Goal: Task Accomplishment & Management: Manage account settings

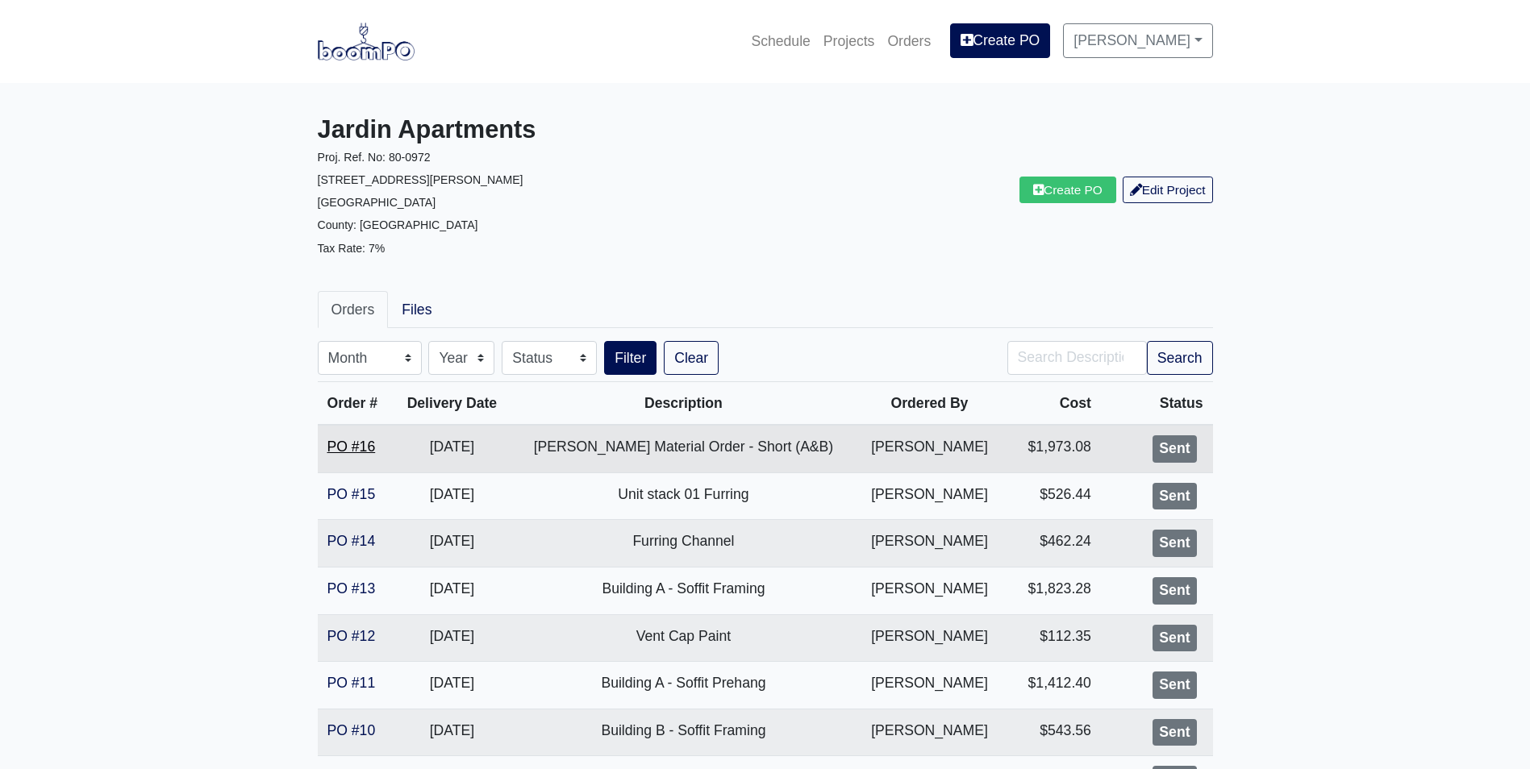
click at [363, 448] on link "PO #16" at bounding box center [351, 447] width 48 height 16
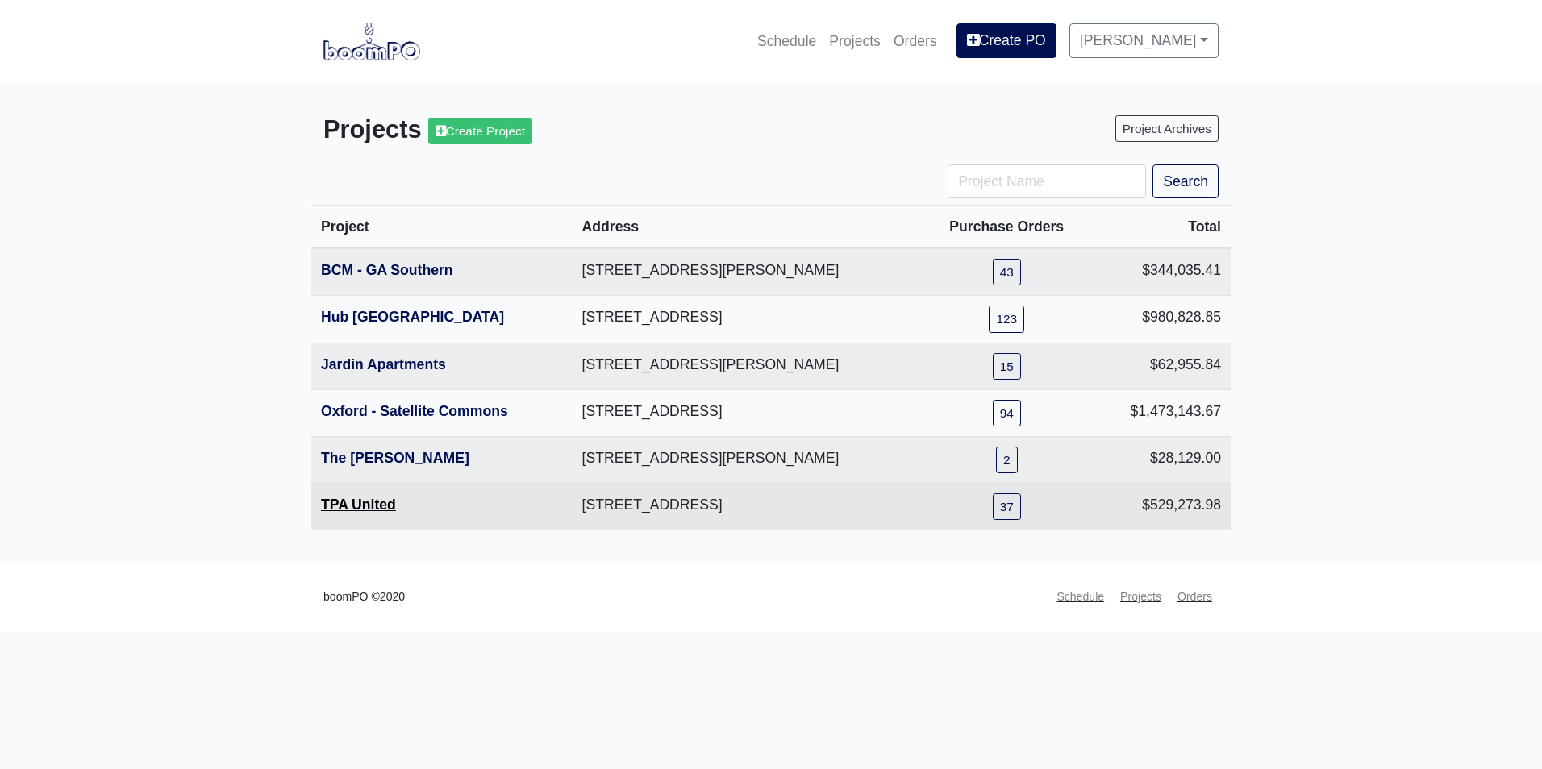
click at [367, 509] on link "TPA United" at bounding box center [358, 505] width 75 height 16
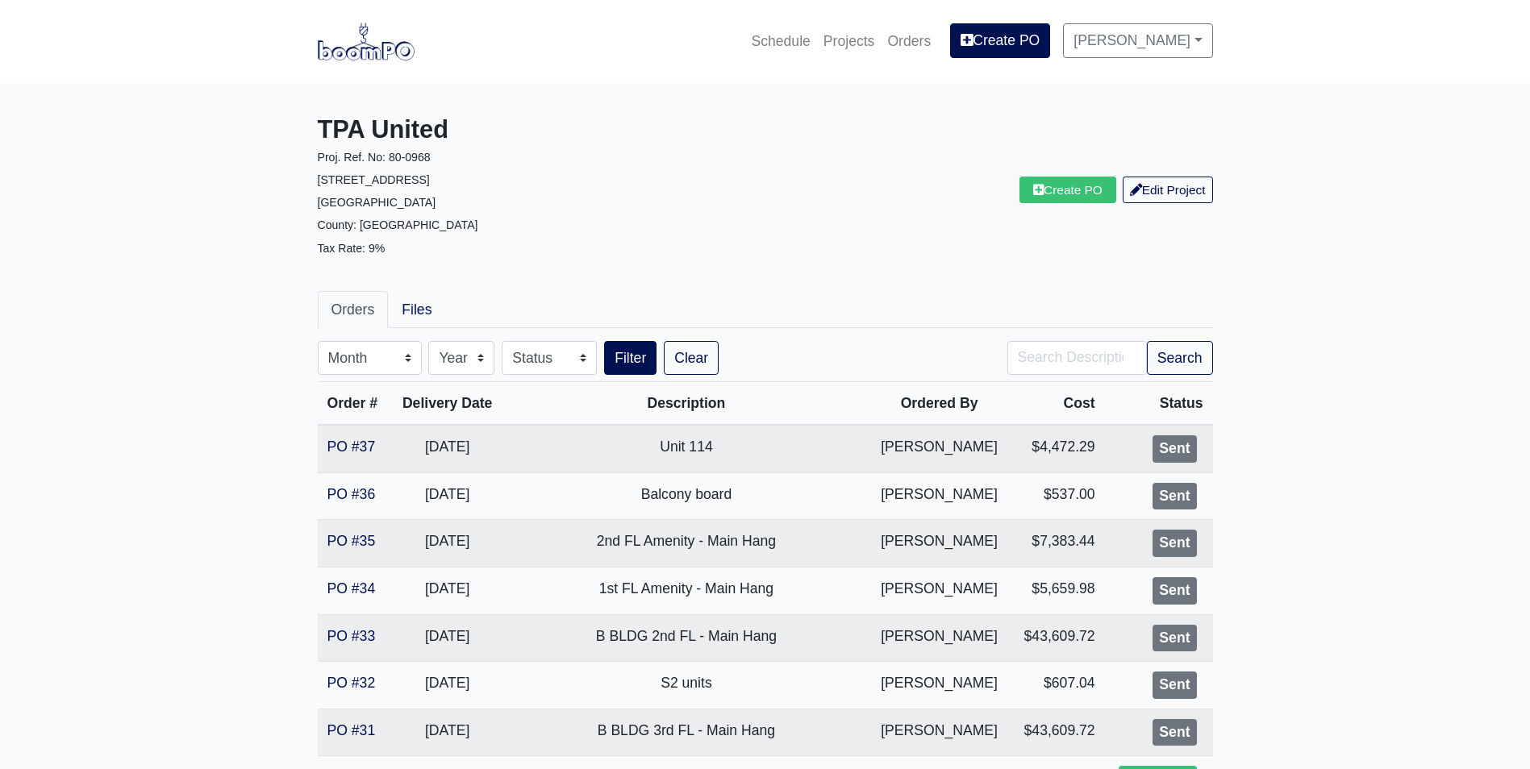
click at [355, 52] on img at bounding box center [366, 41] width 97 height 37
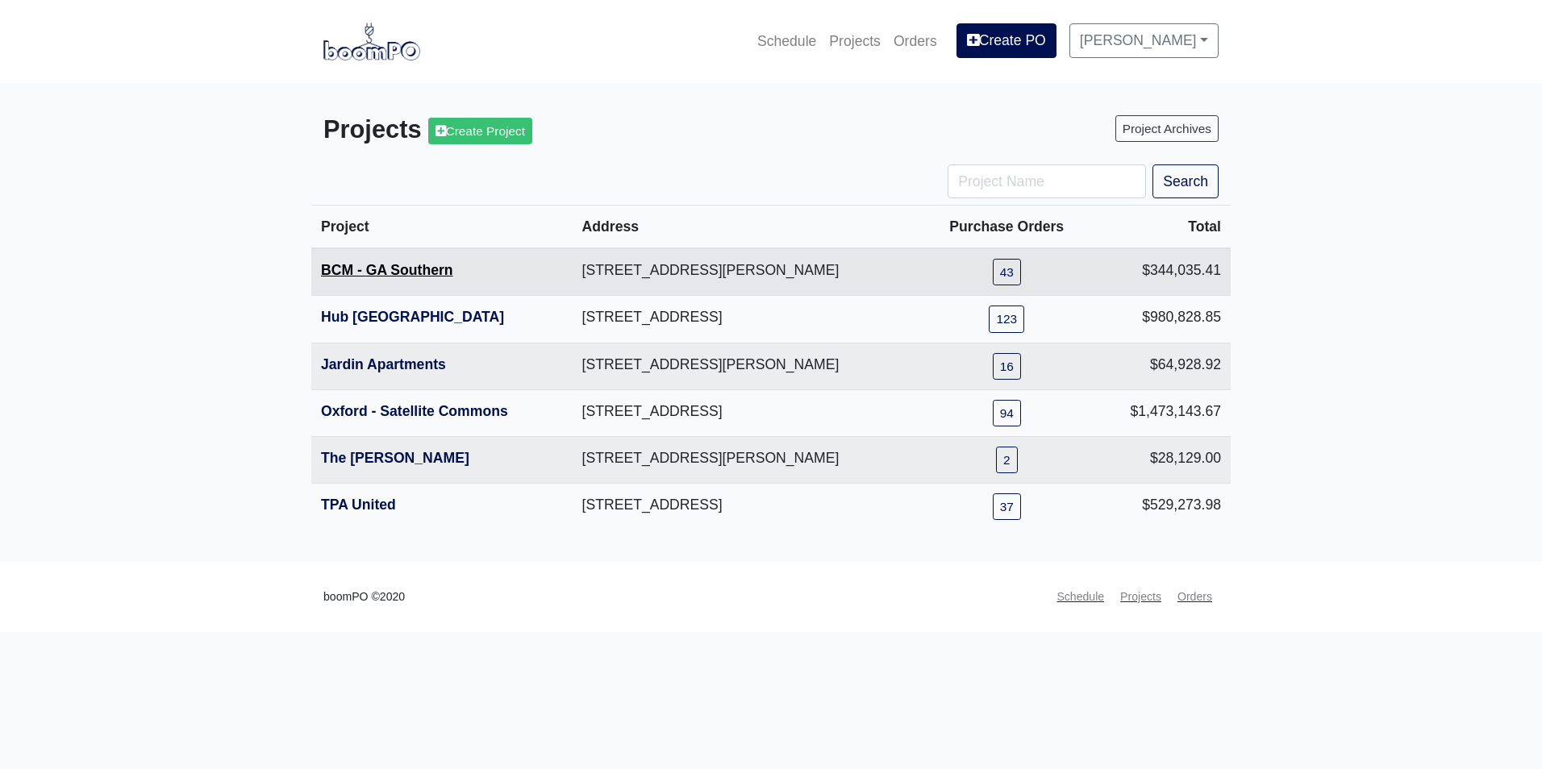
click at [381, 269] on link "BCM - GA Southern" at bounding box center [387, 270] width 132 height 16
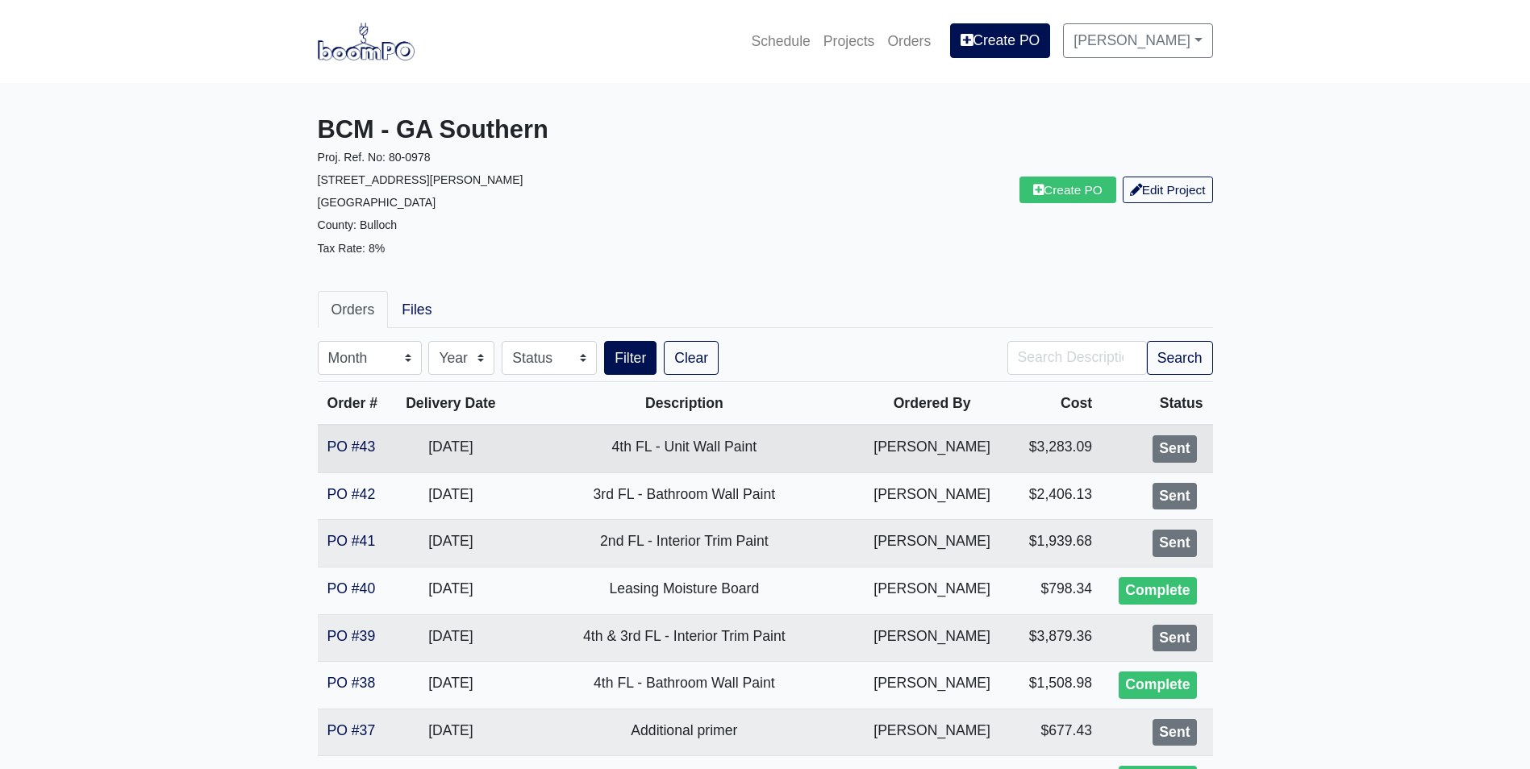
click at [323, 452] on td "PO #43" at bounding box center [355, 449] width 75 height 48
click at [327, 451] on link "PO #43" at bounding box center [351, 447] width 48 height 16
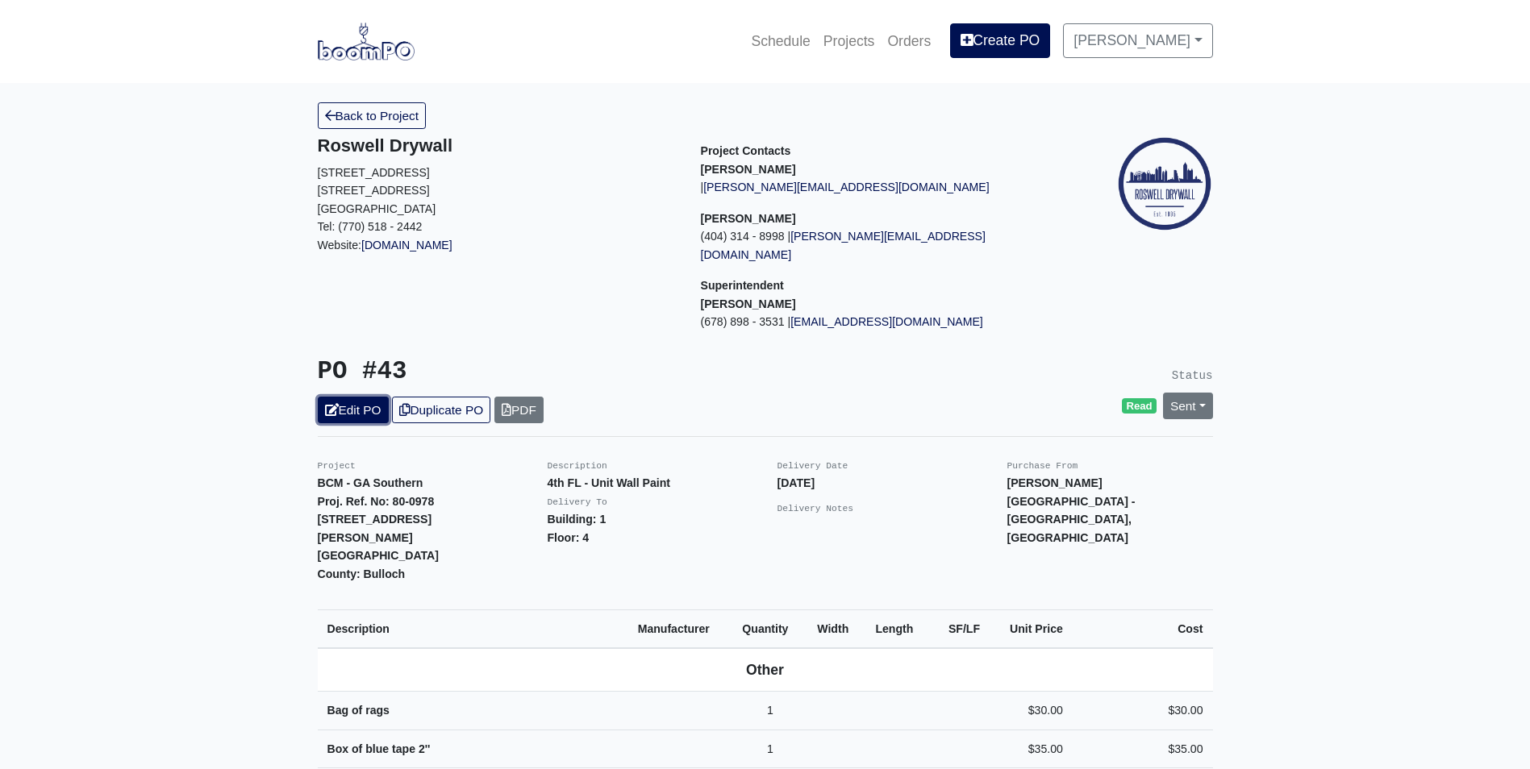
click at [359, 397] on link "Edit PO" at bounding box center [353, 410] width 71 height 27
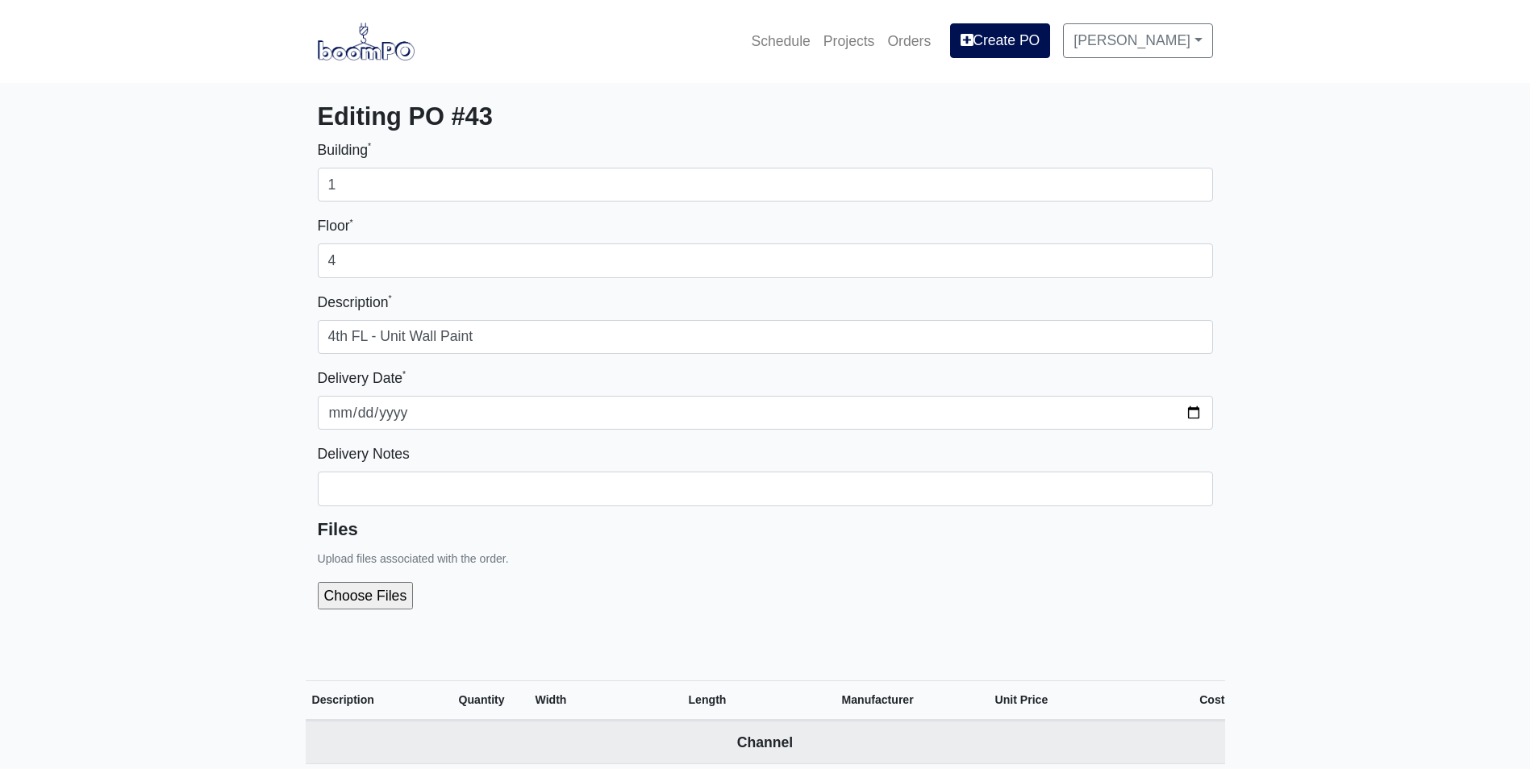
select select
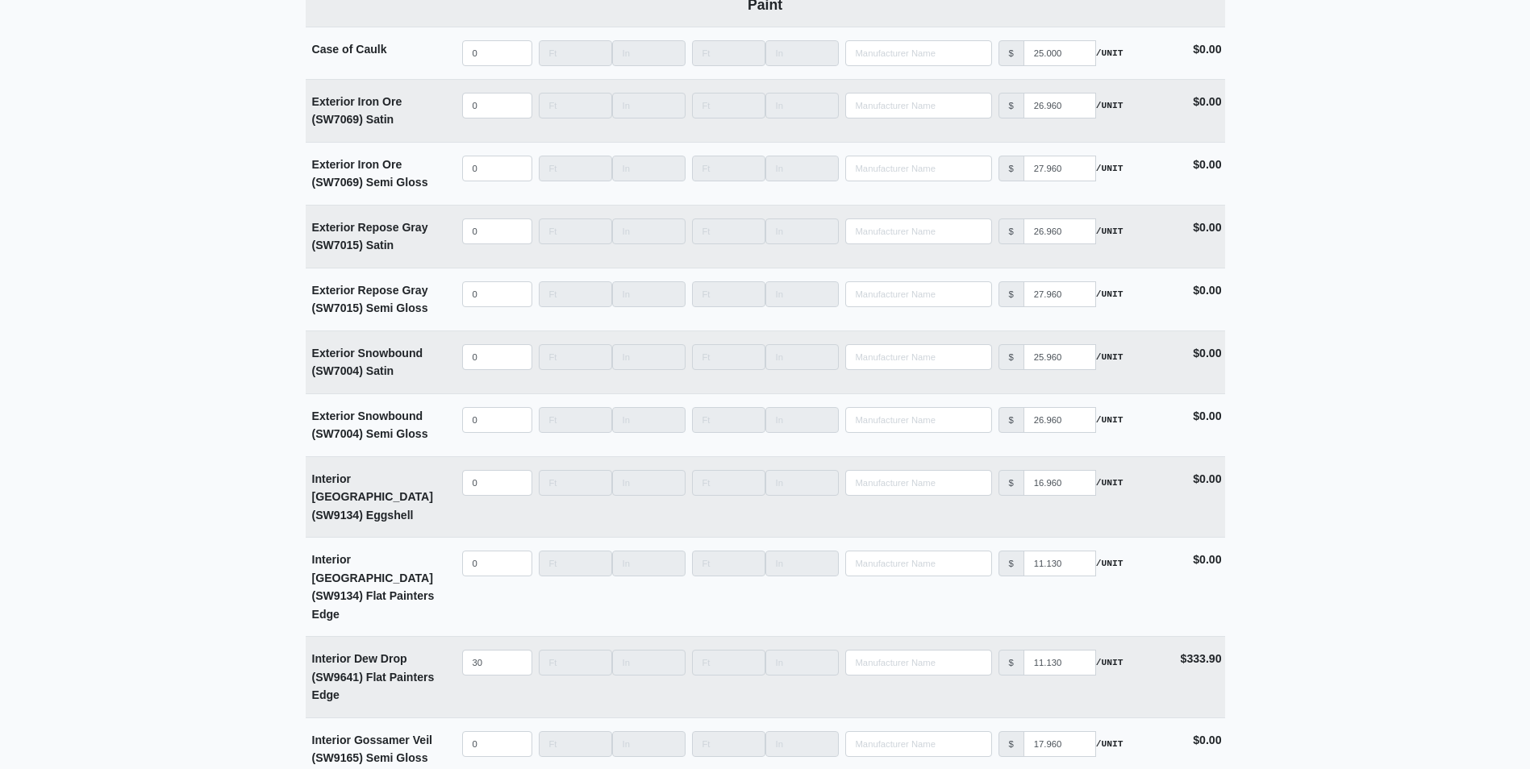
scroll to position [4431, 0]
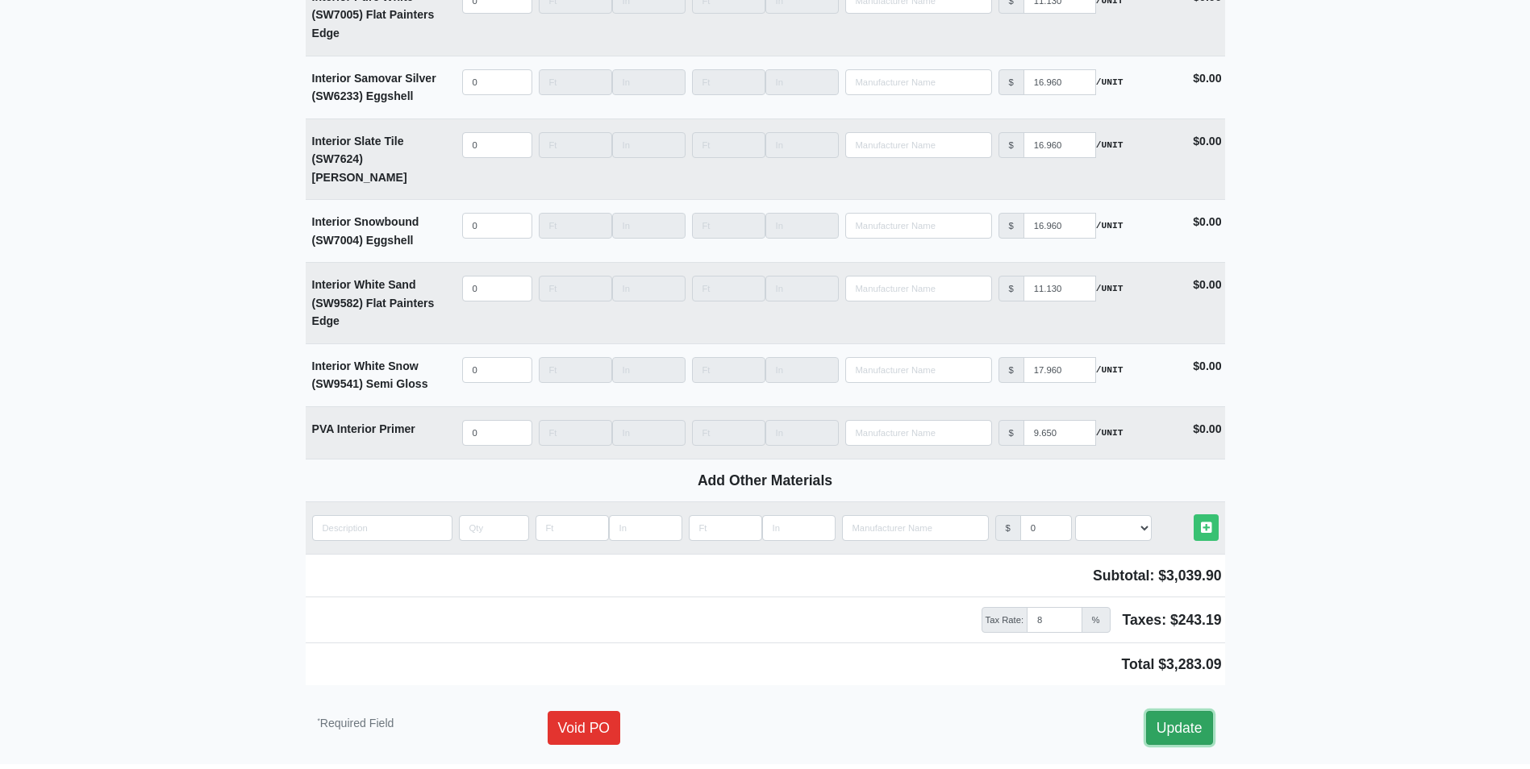
click at [1166, 711] on link "Update" at bounding box center [1179, 728] width 67 height 34
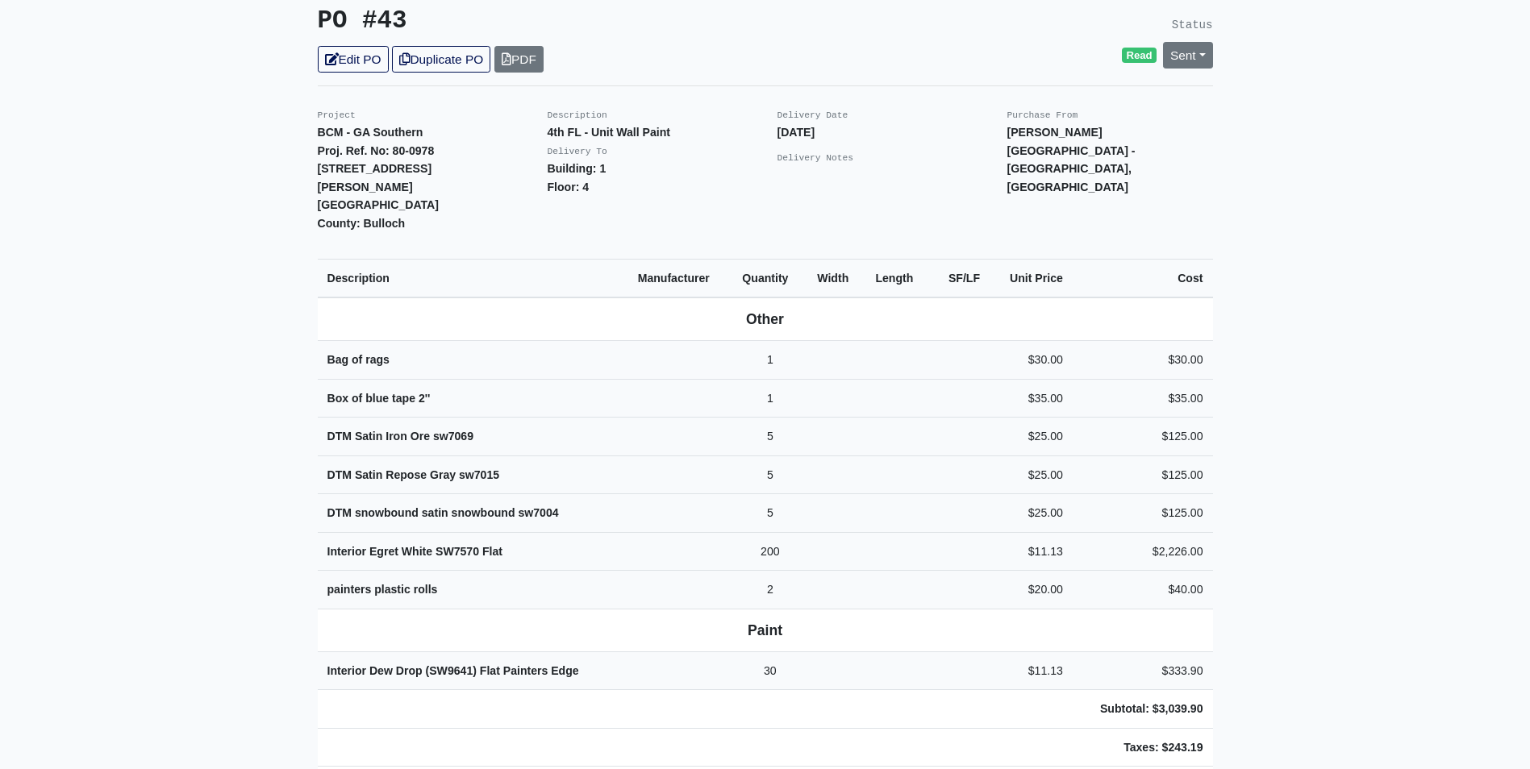
scroll to position [323, 0]
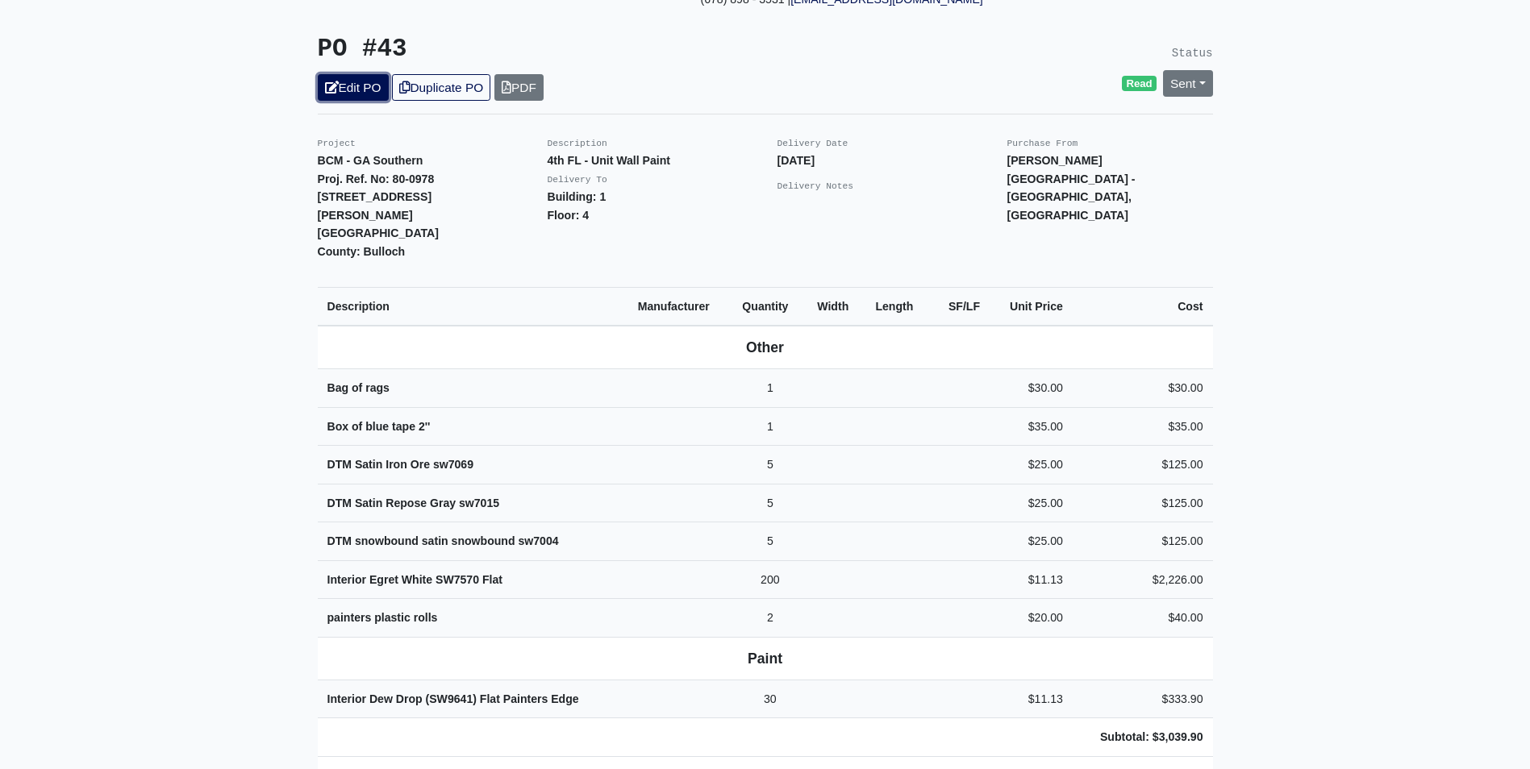
click at [361, 77] on link "Edit PO" at bounding box center [353, 87] width 71 height 27
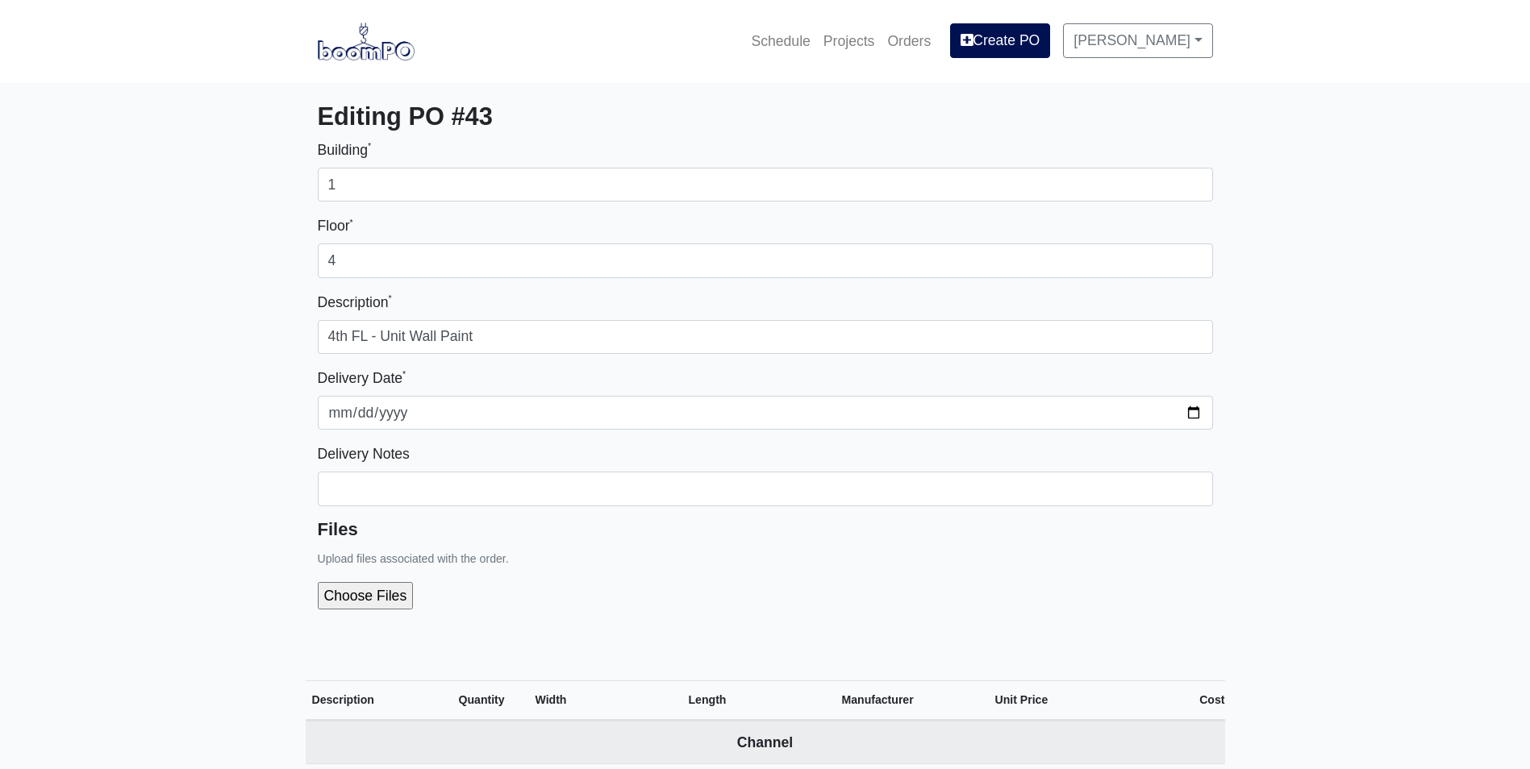
select select
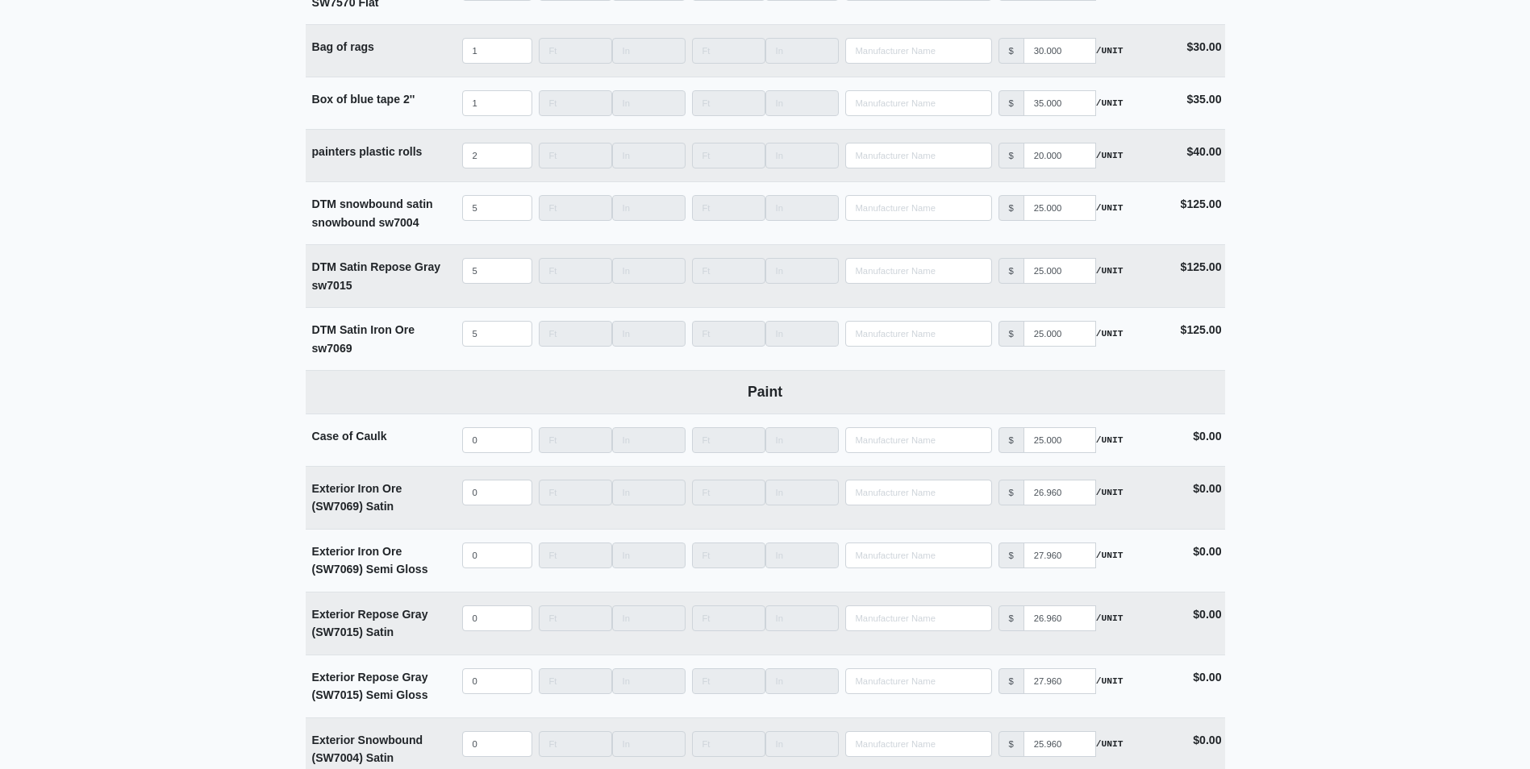
scroll to position [3146, 0]
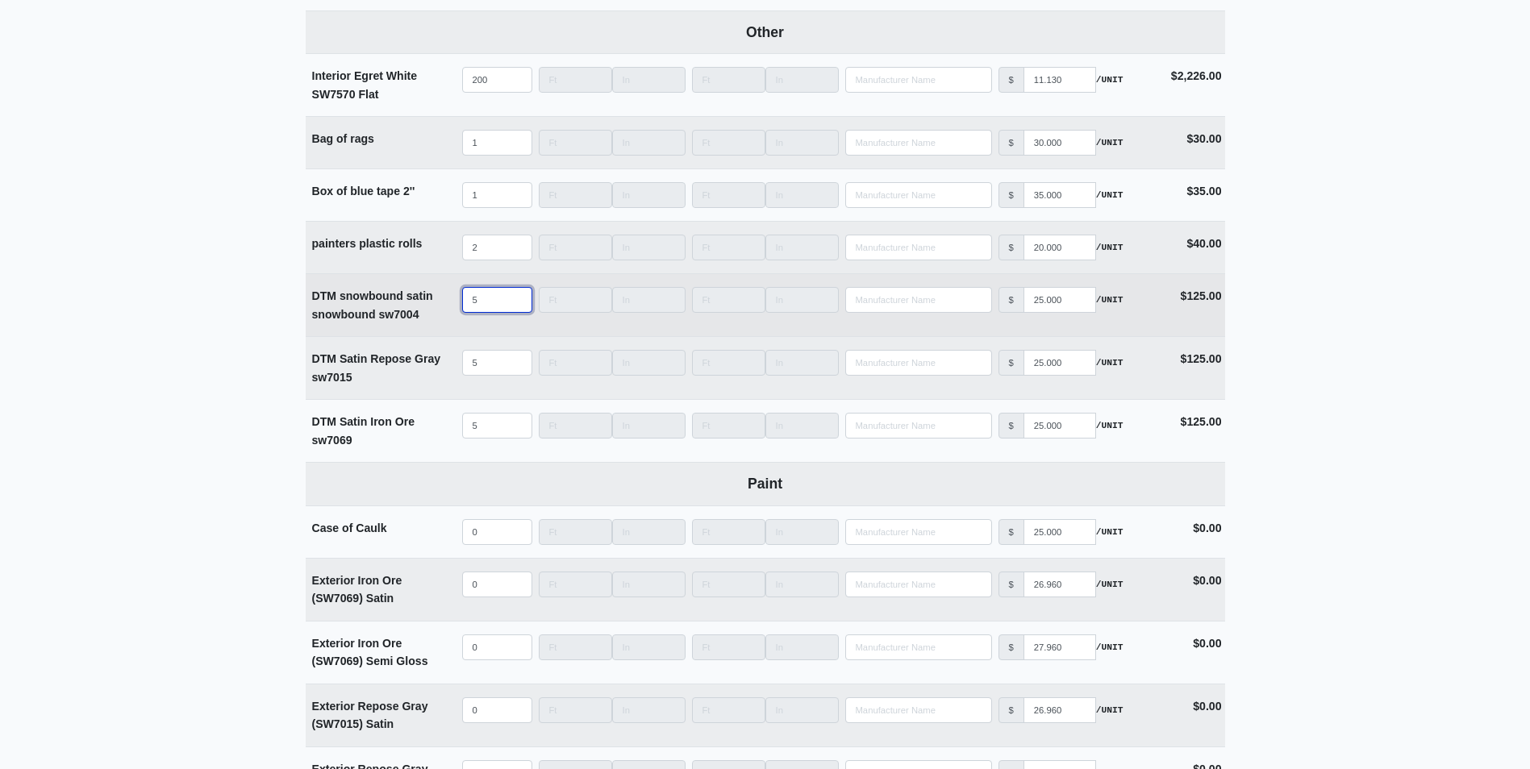
drag, startPoint x: 481, startPoint y: 304, endPoint x: 458, endPoint y: 304, distance: 22.6
click at [459, 304] on td "Qty 5" at bounding box center [497, 305] width 77 height 62
type input "1"
select select
type input "15"
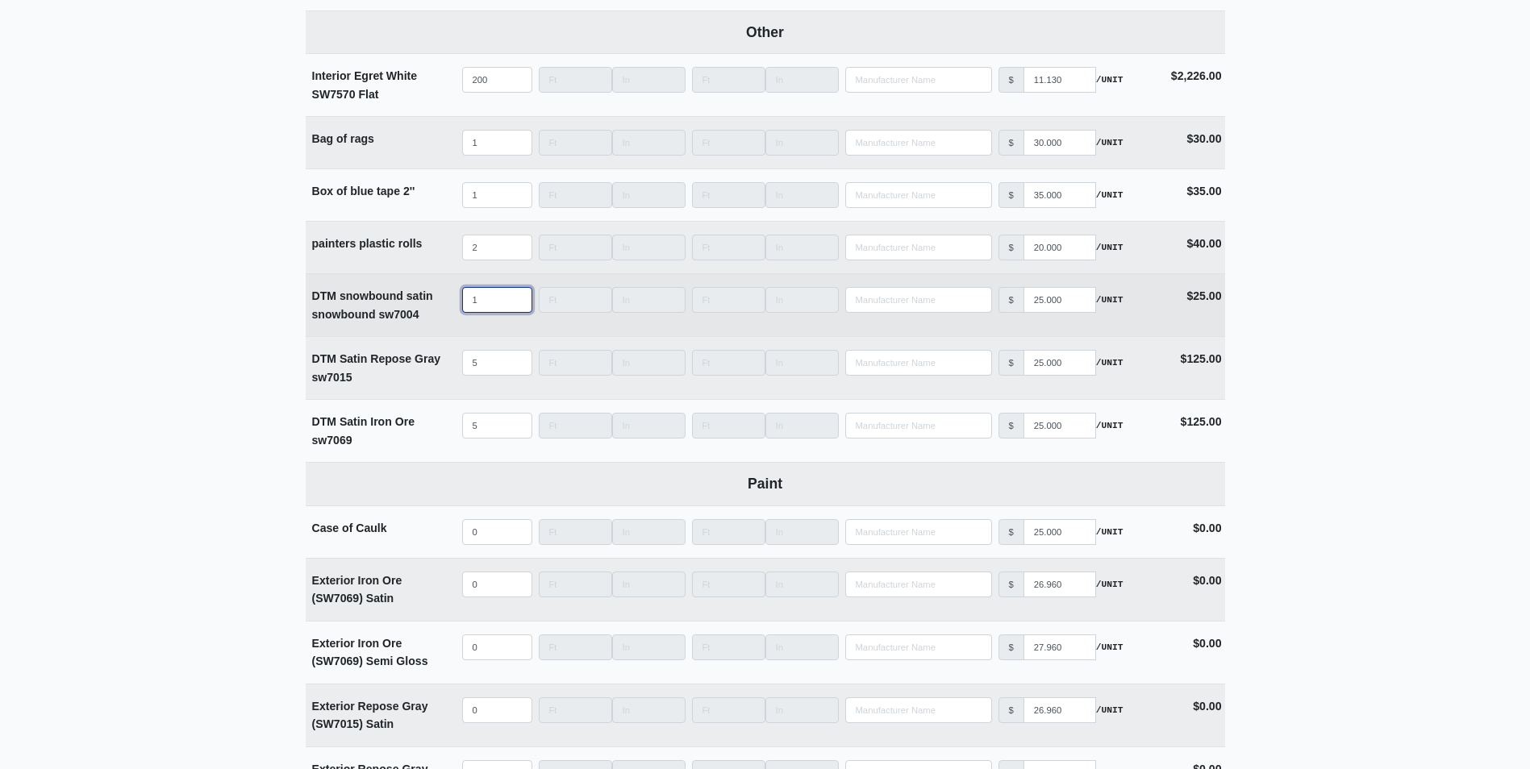
select select
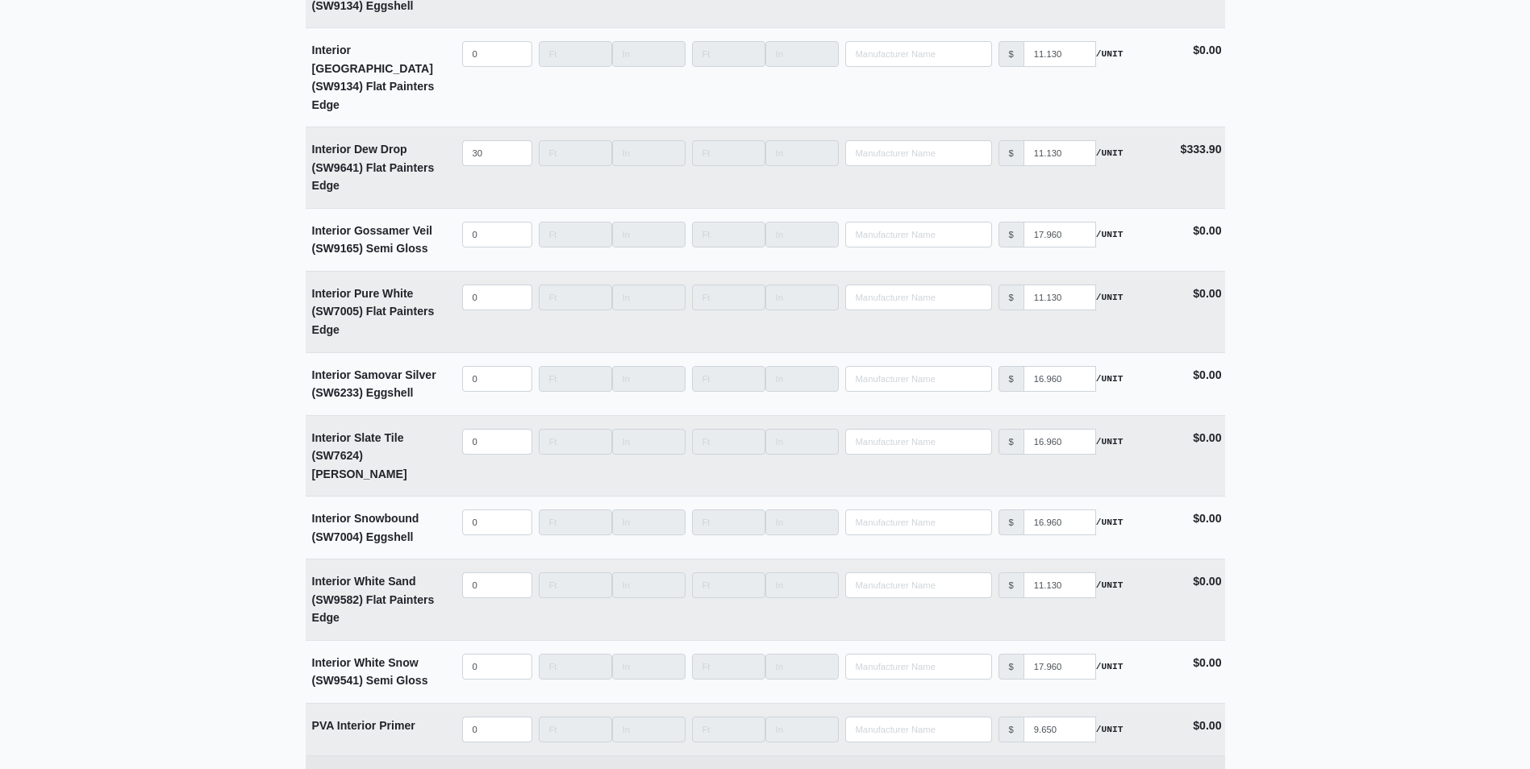
scroll to position [4431, 0]
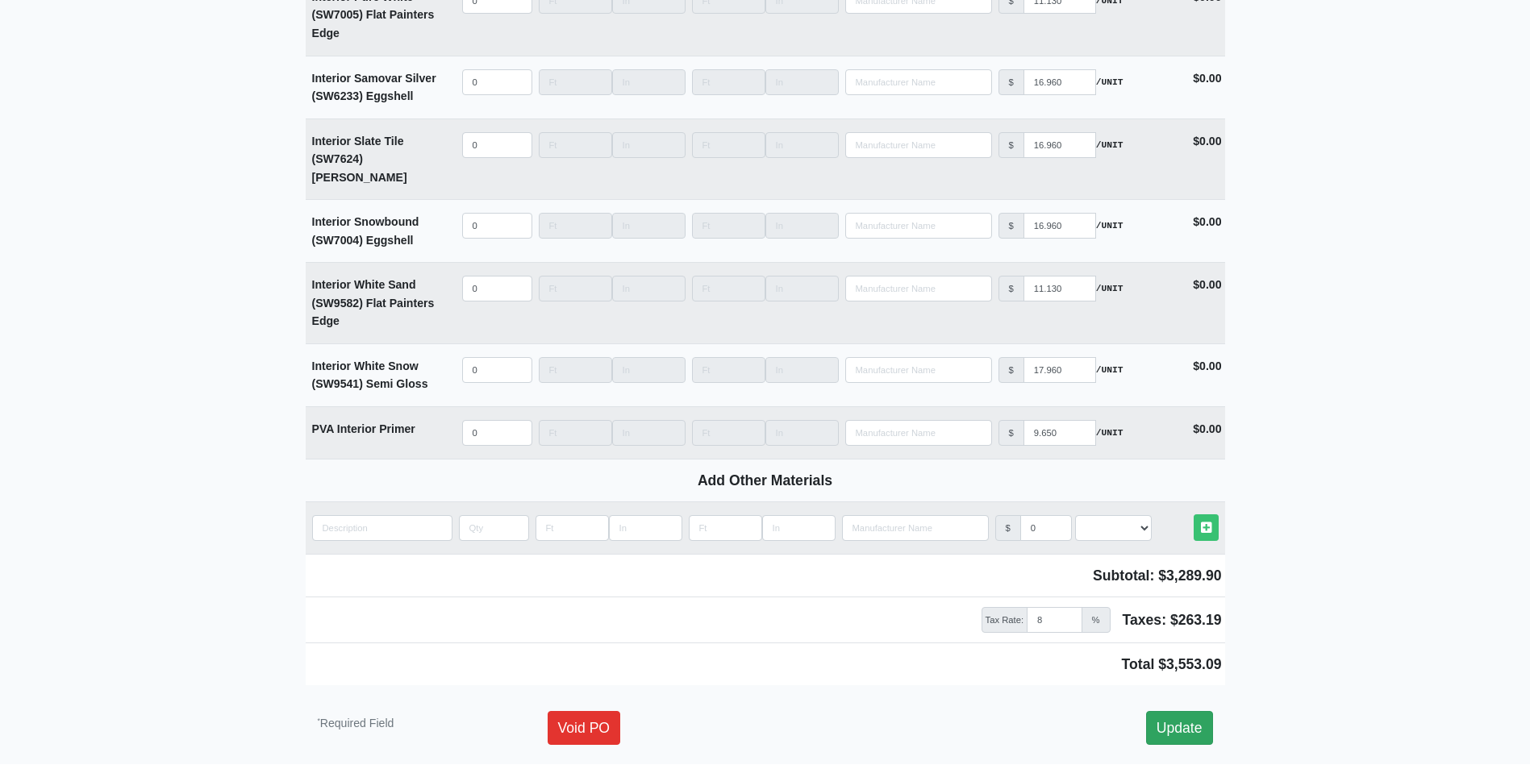
type input "15"
click at [1199, 711] on link "Update" at bounding box center [1179, 728] width 67 height 34
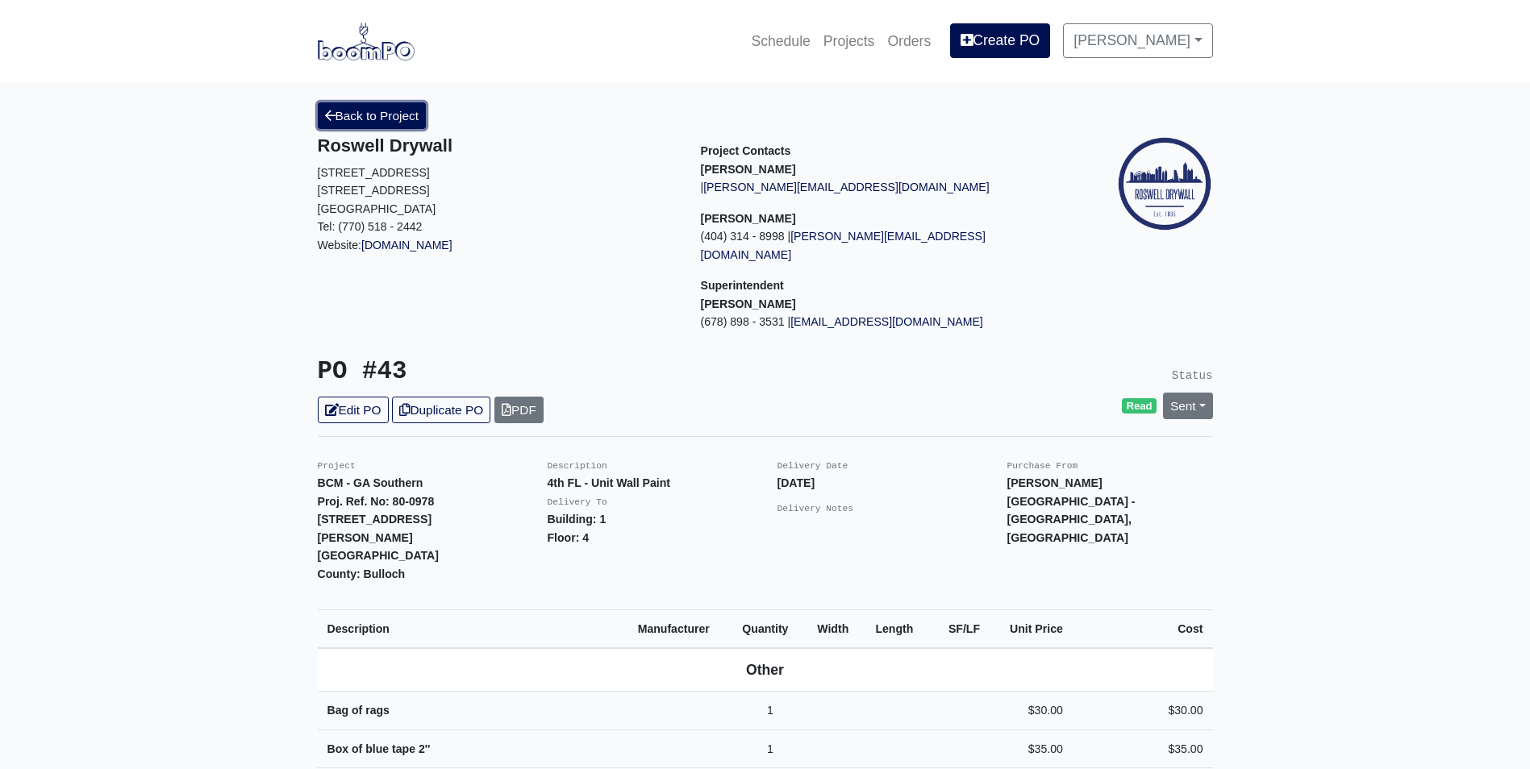
click at [375, 117] on link "Back to Project" at bounding box center [372, 115] width 109 height 27
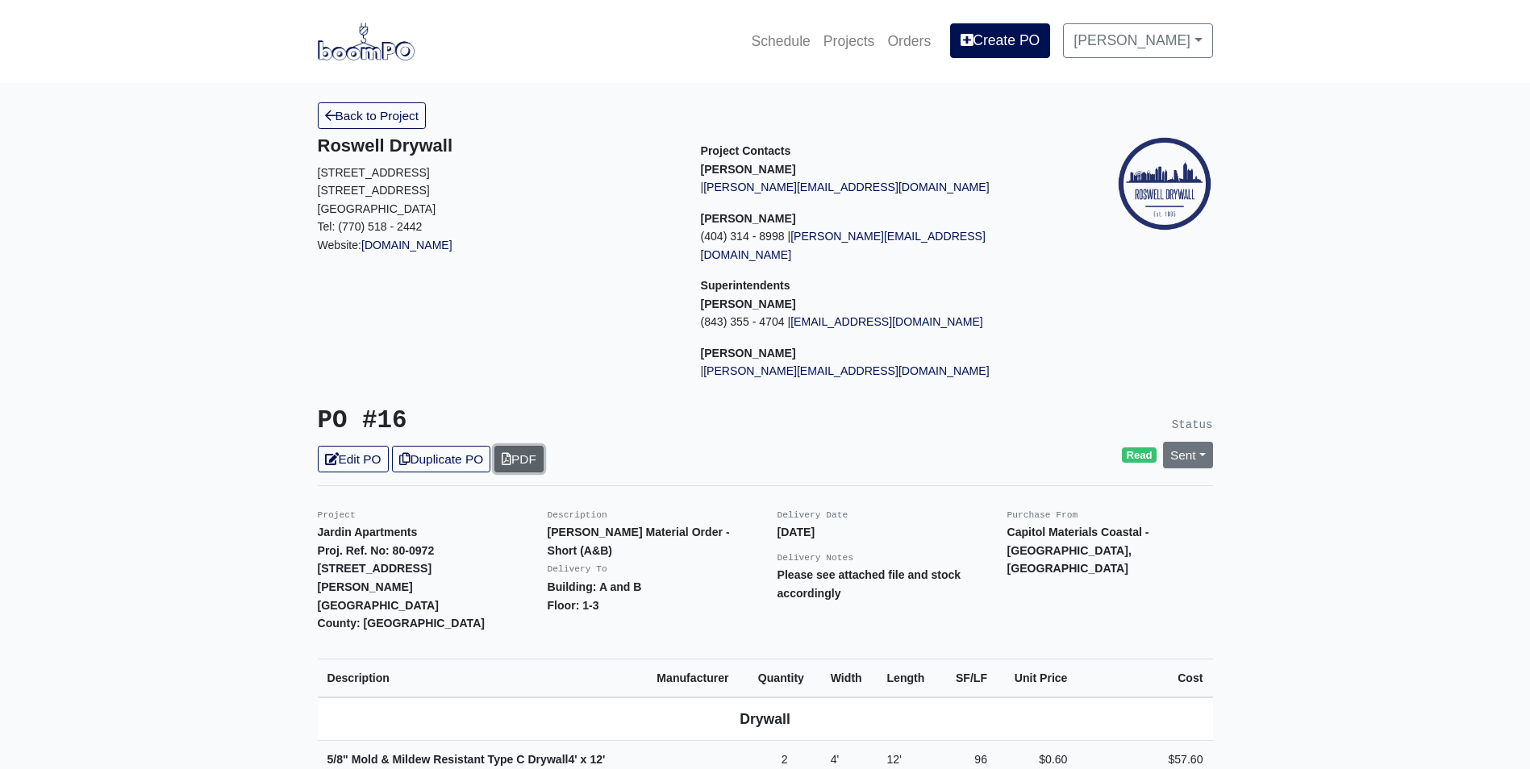
click at [526, 446] on link "PDF" at bounding box center [518, 459] width 49 height 27
click at [379, 114] on link "Back to Project" at bounding box center [372, 115] width 109 height 27
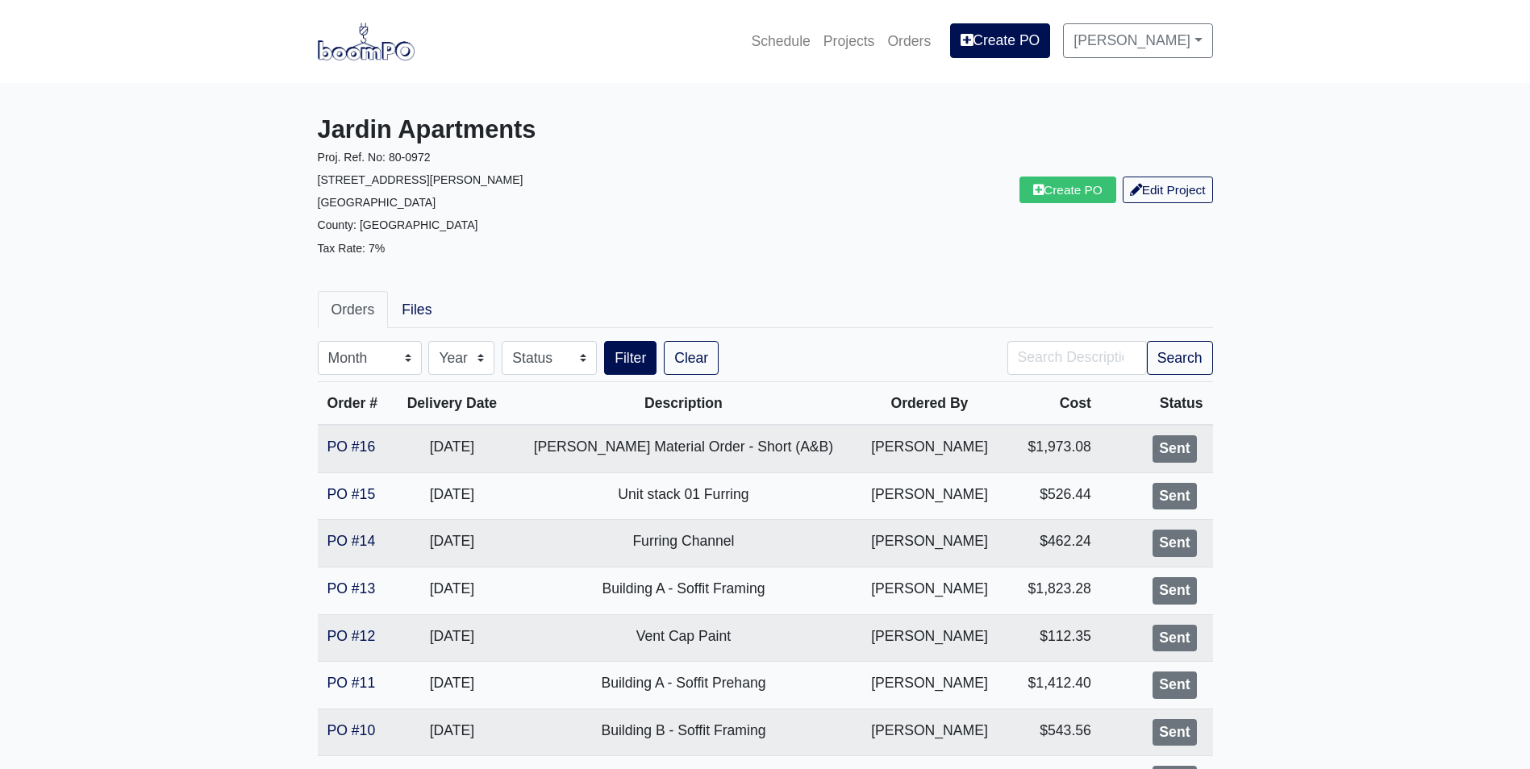
click at [375, 60] on link at bounding box center [366, 41] width 97 height 44
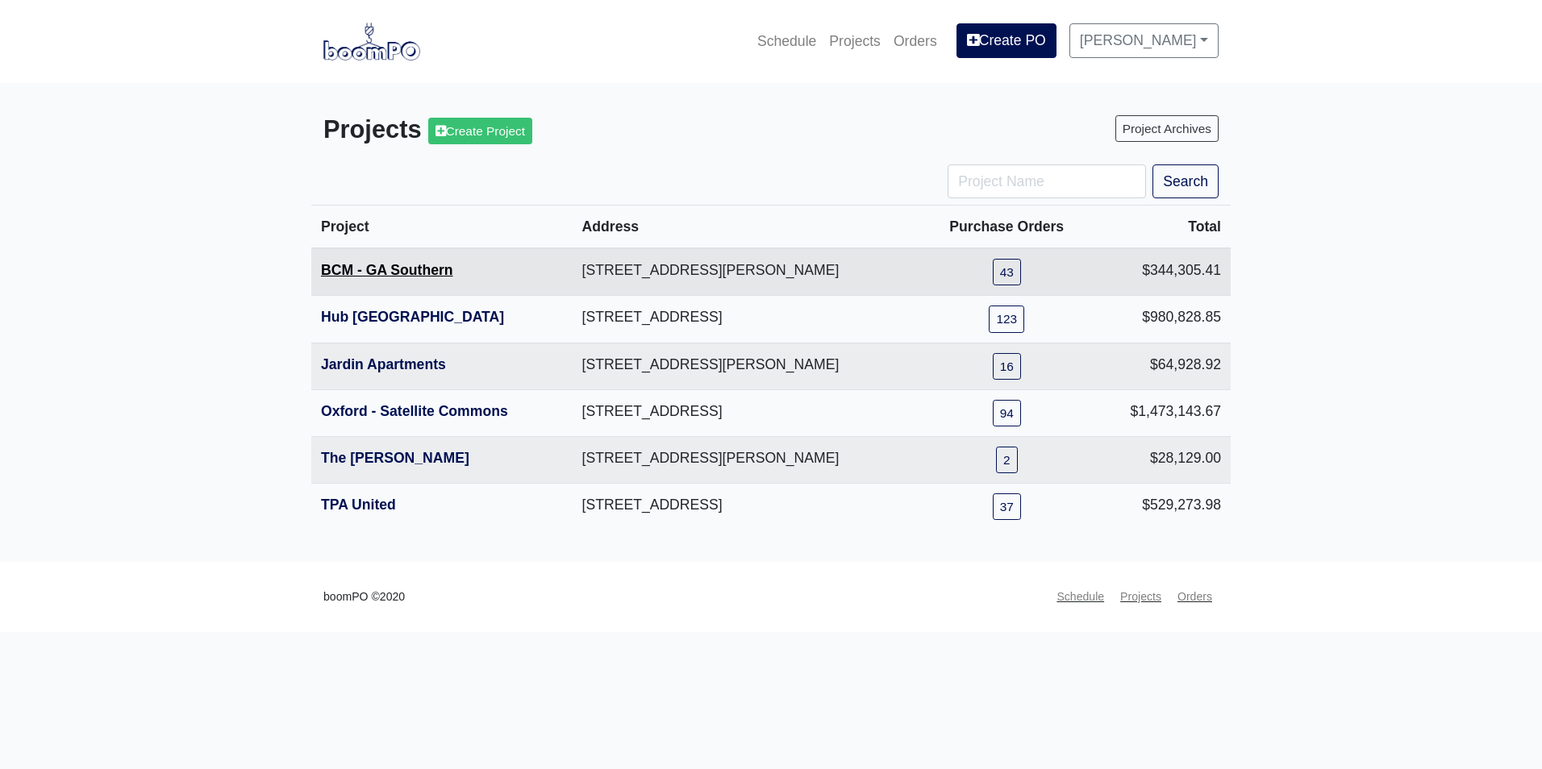
click at [381, 269] on link "BCM - GA Southern" at bounding box center [387, 270] width 132 height 16
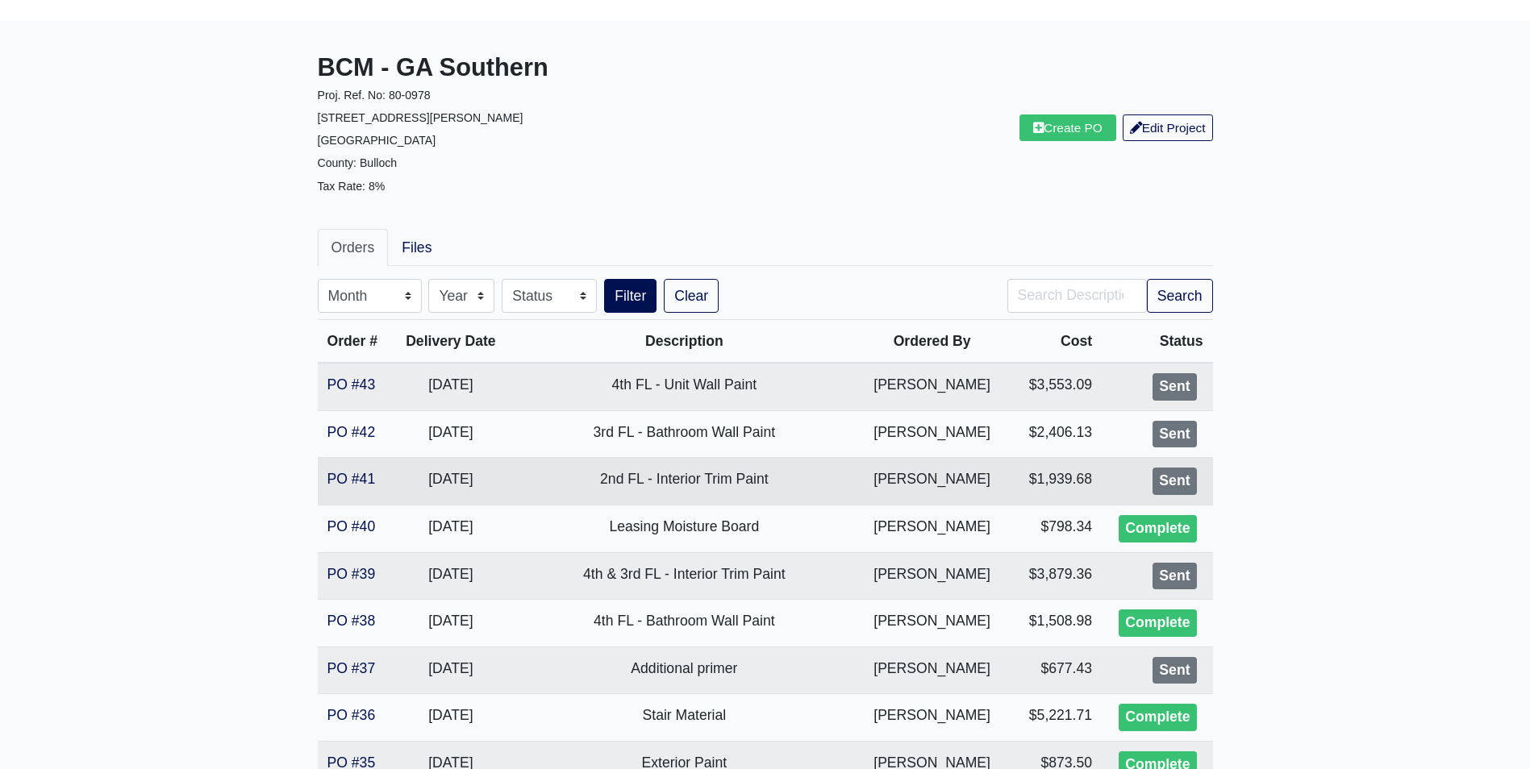
scroll to position [81, 0]
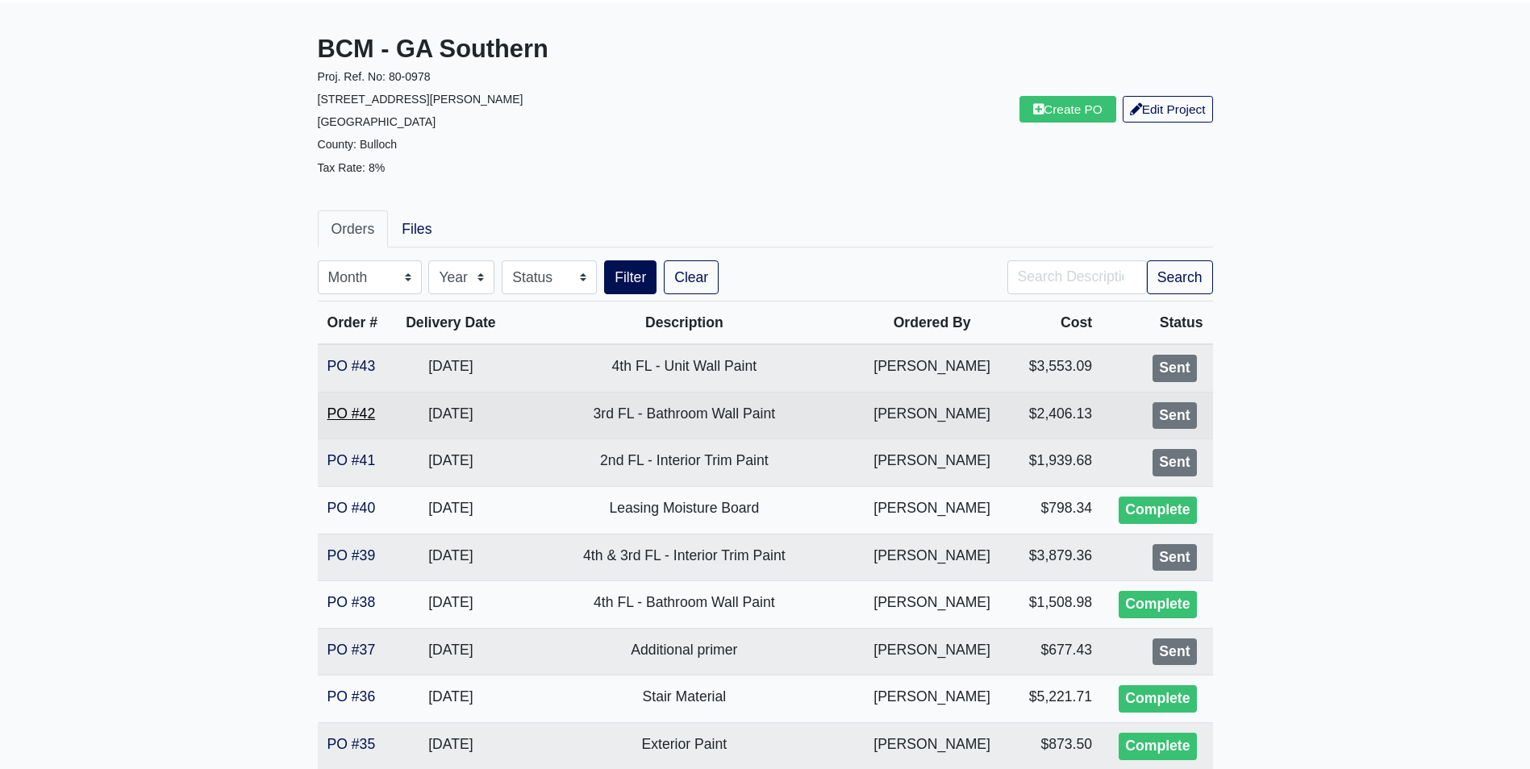
click at [365, 412] on link "PO #42" at bounding box center [351, 414] width 48 height 16
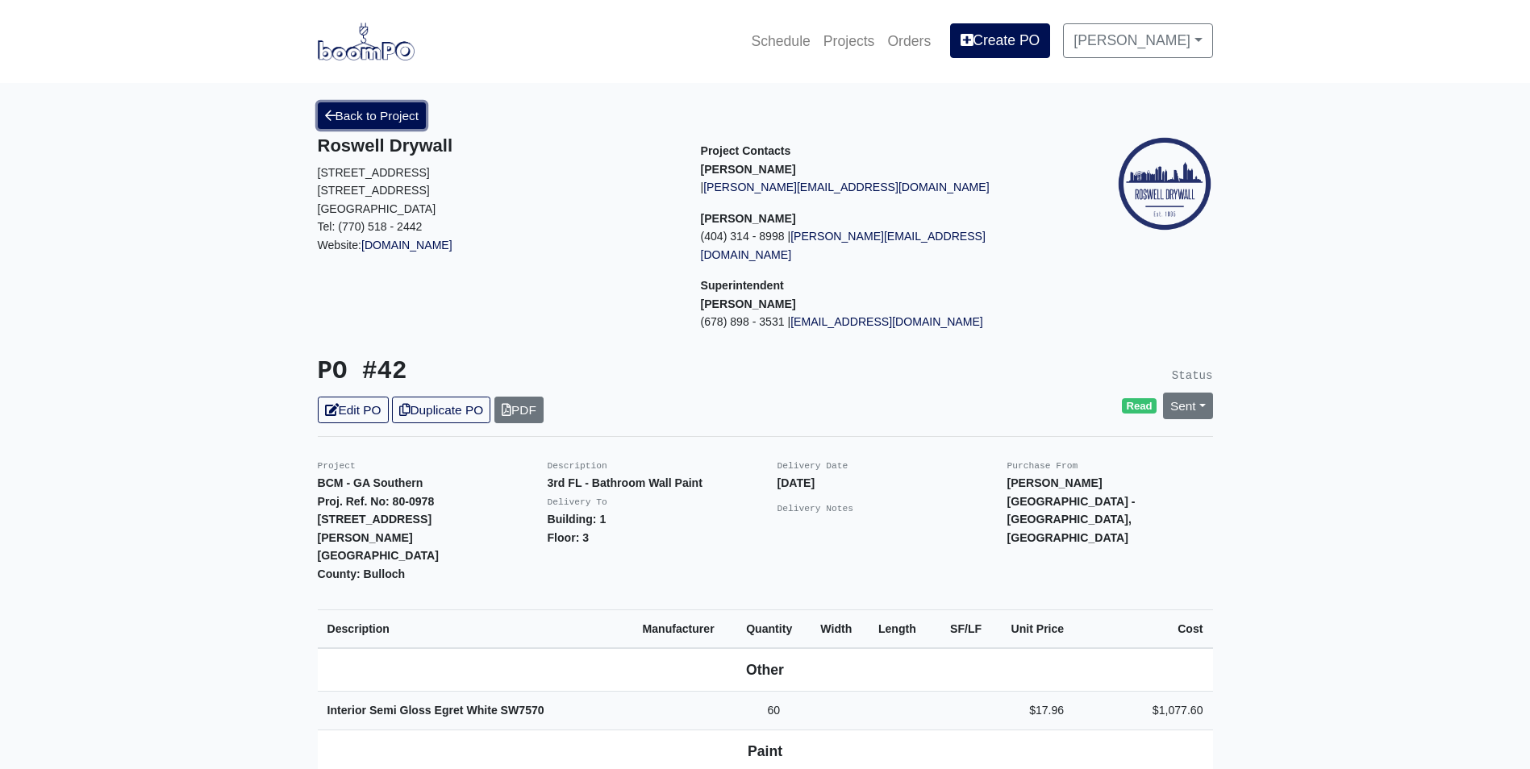
click at [349, 123] on link "Back to Project" at bounding box center [372, 115] width 109 height 27
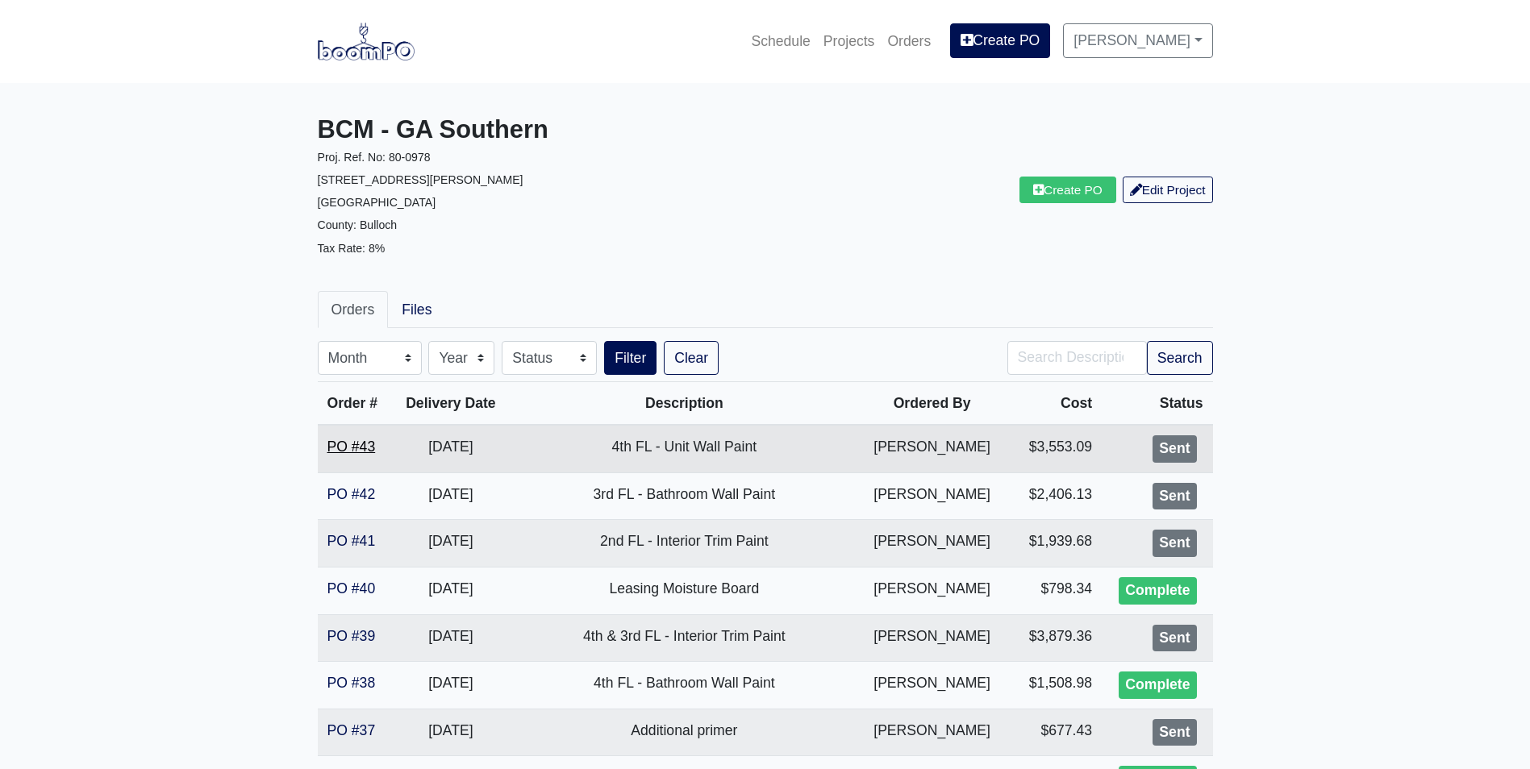
click at [357, 439] on link "PO #43" at bounding box center [351, 447] width 48 height 16
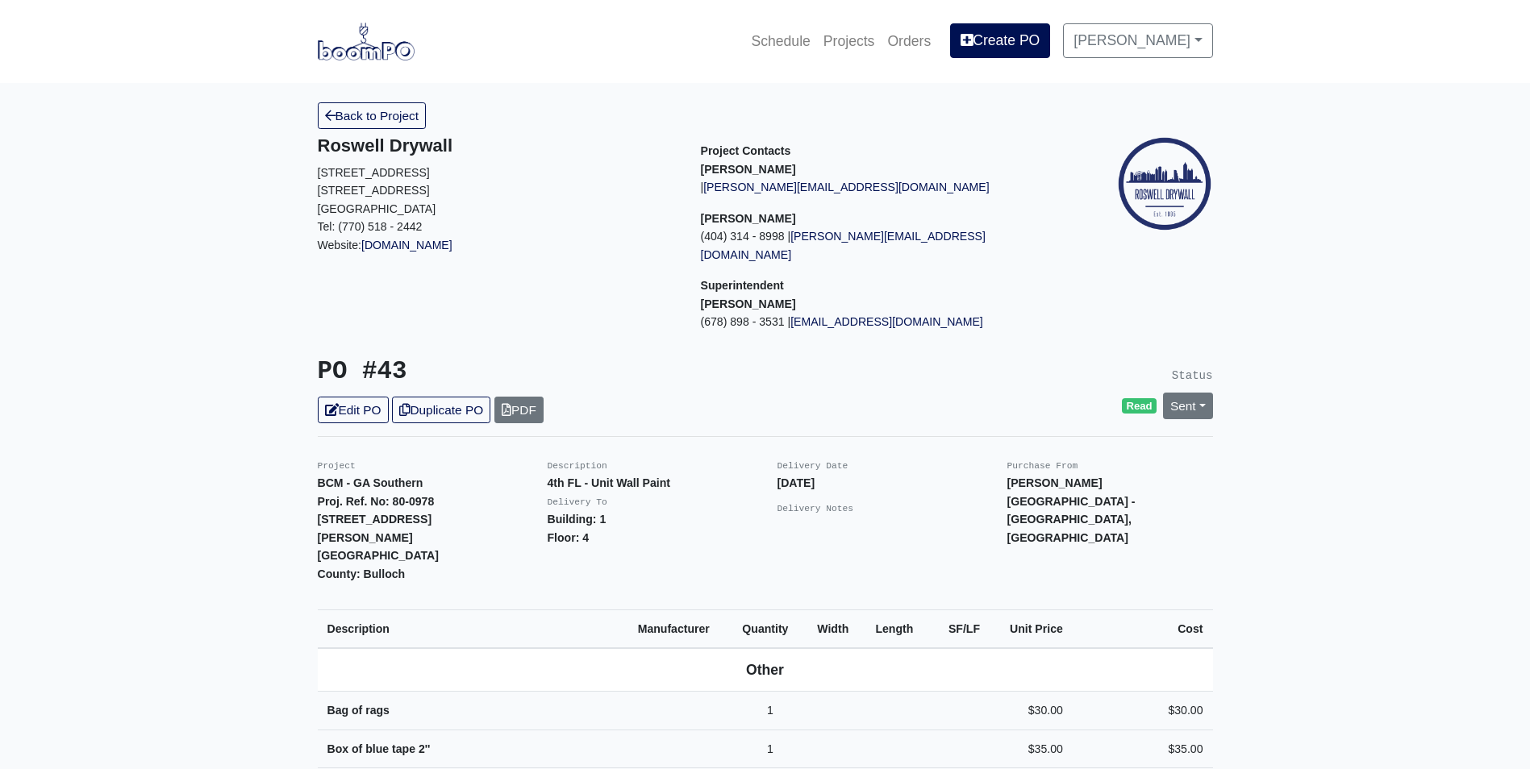
click at [373, 127] on link "Back to Project" at bounding box center [372, 115] width 109 height 27
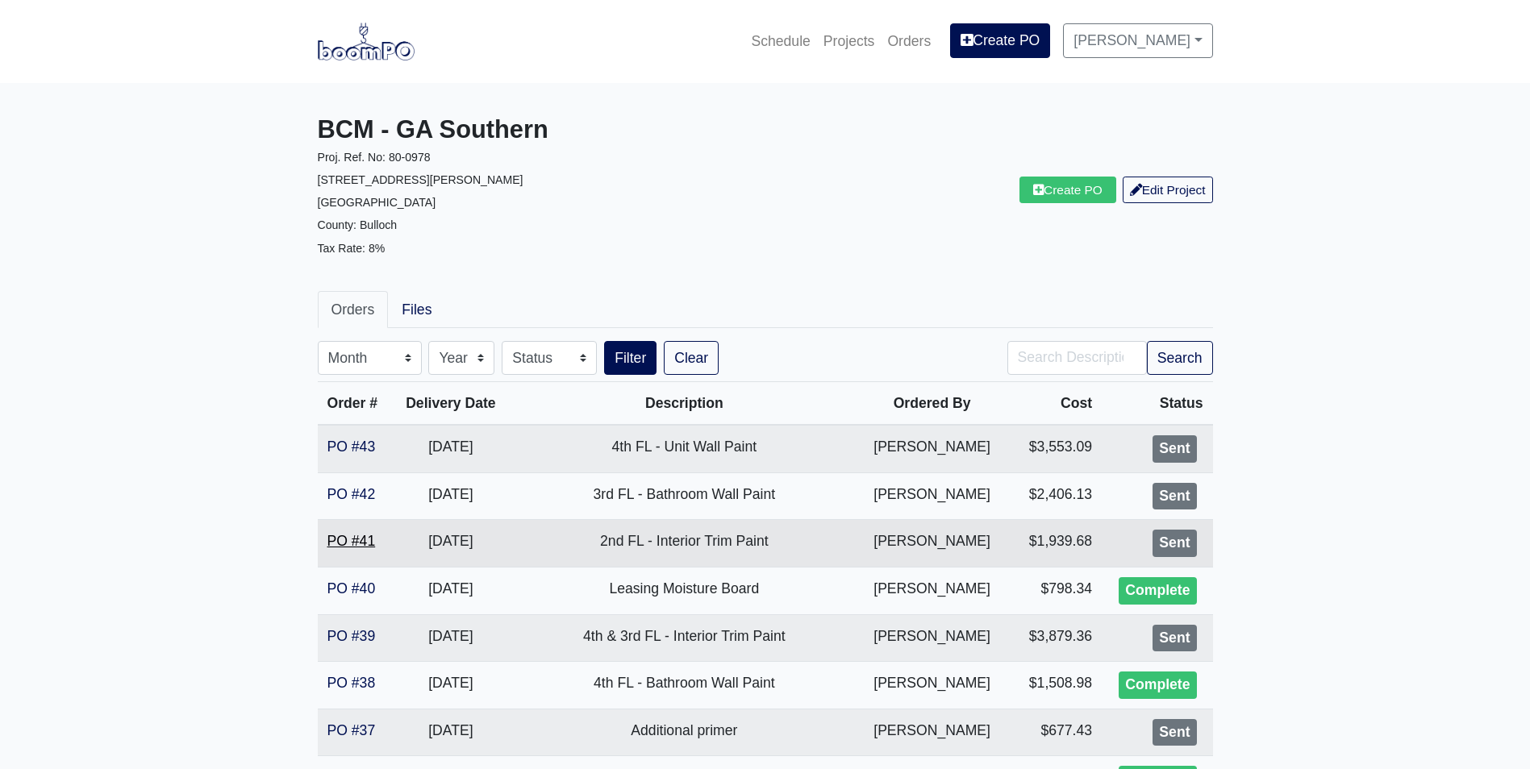
click at [338, 540] on link "PO #41" at bounding box center [351, 541] width 48 height 16
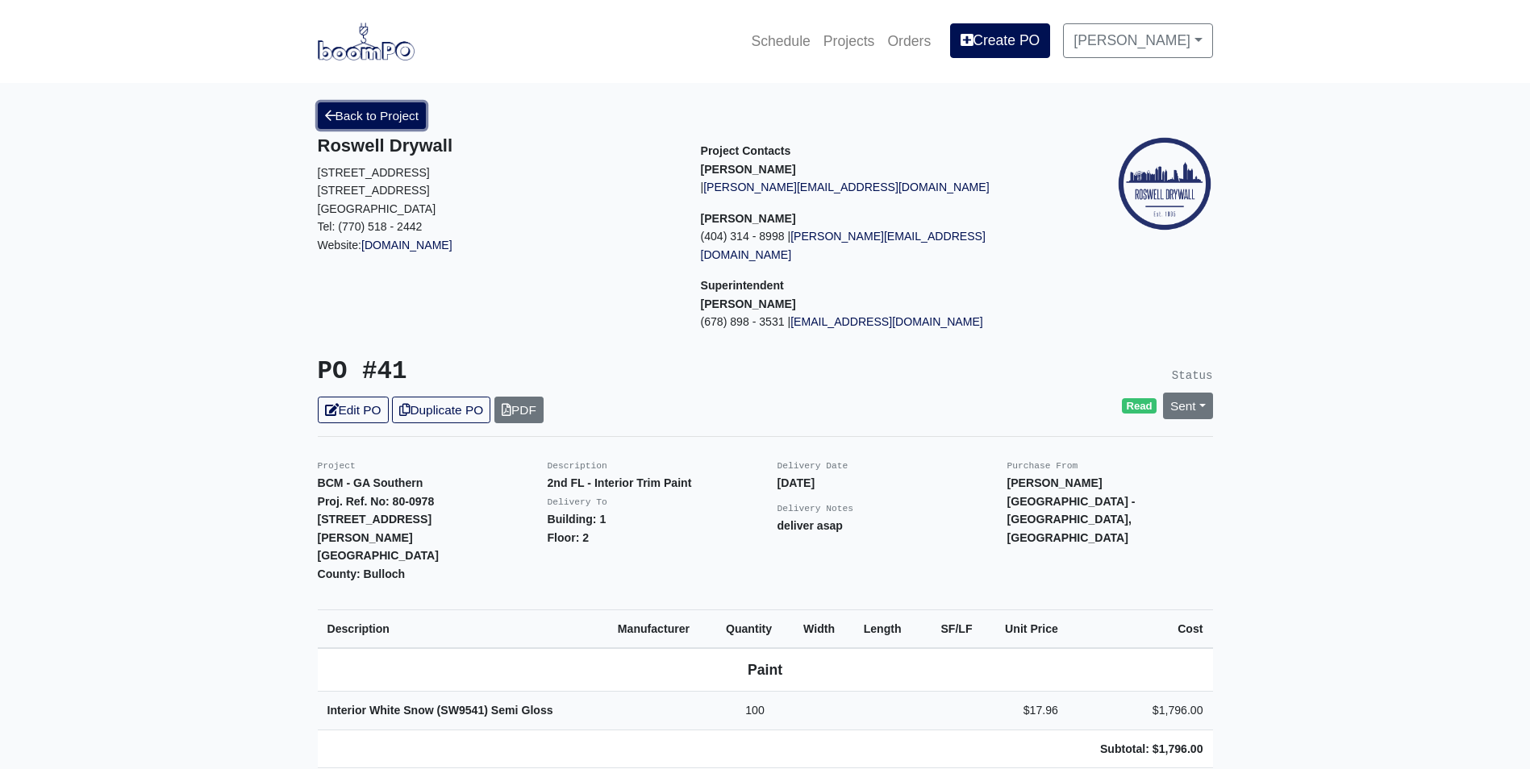
click at [351, 125] on link "Back to Project" at bounding box center [372, 115] width 109 height 27
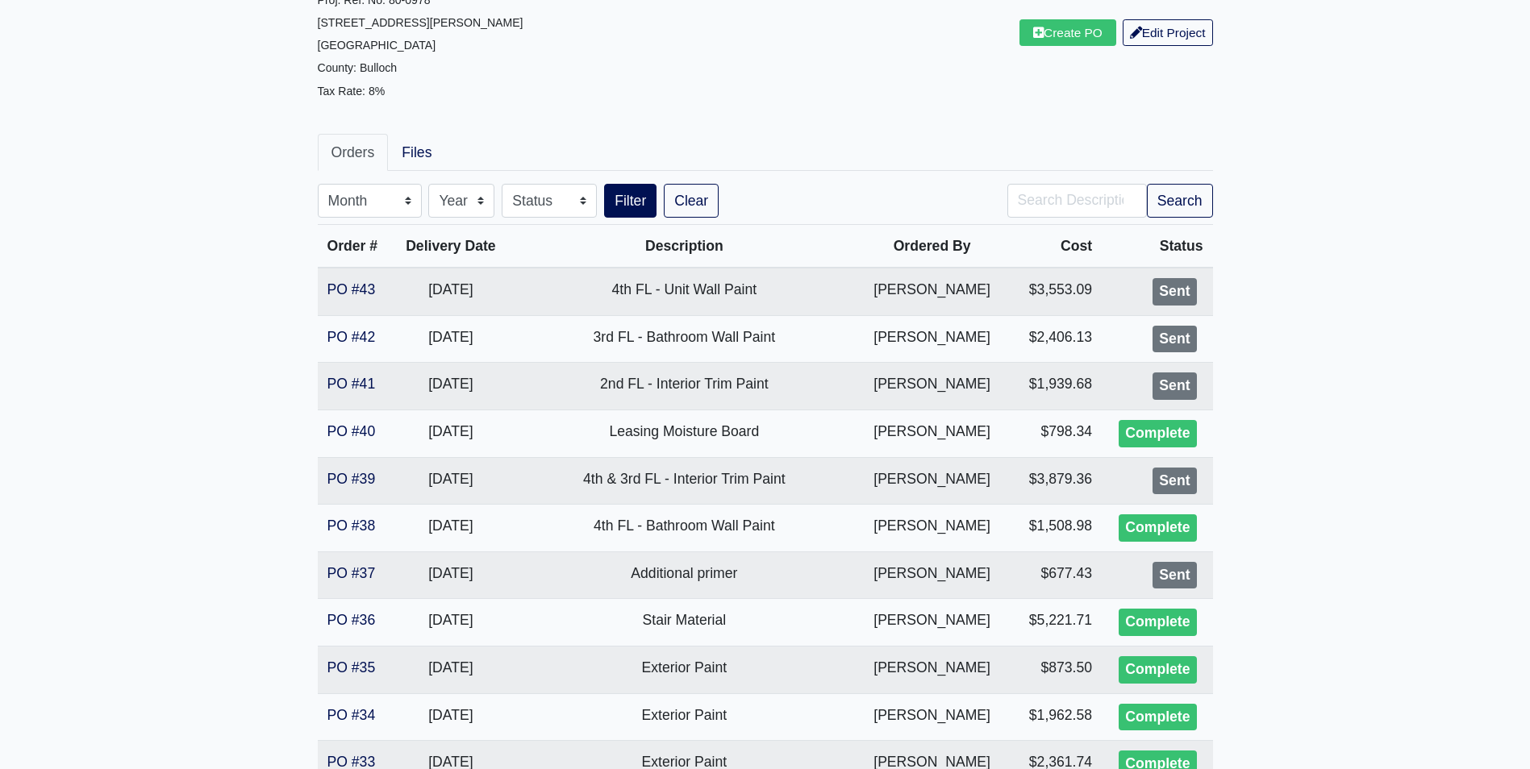
scroll to position [161, 0]
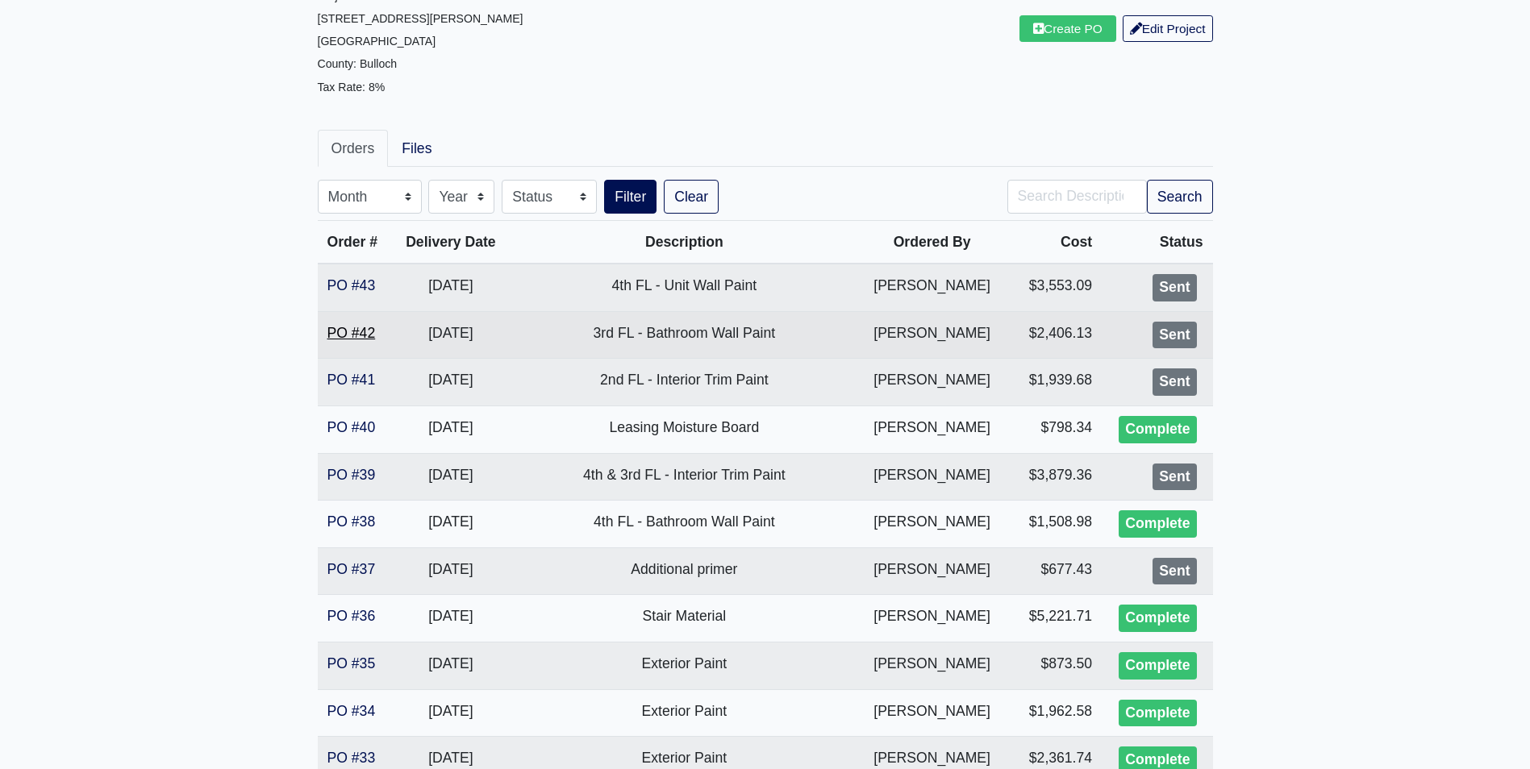
click at [329, 328] on link "PO #42" at bounding box center [351, 333] width 48 height 16
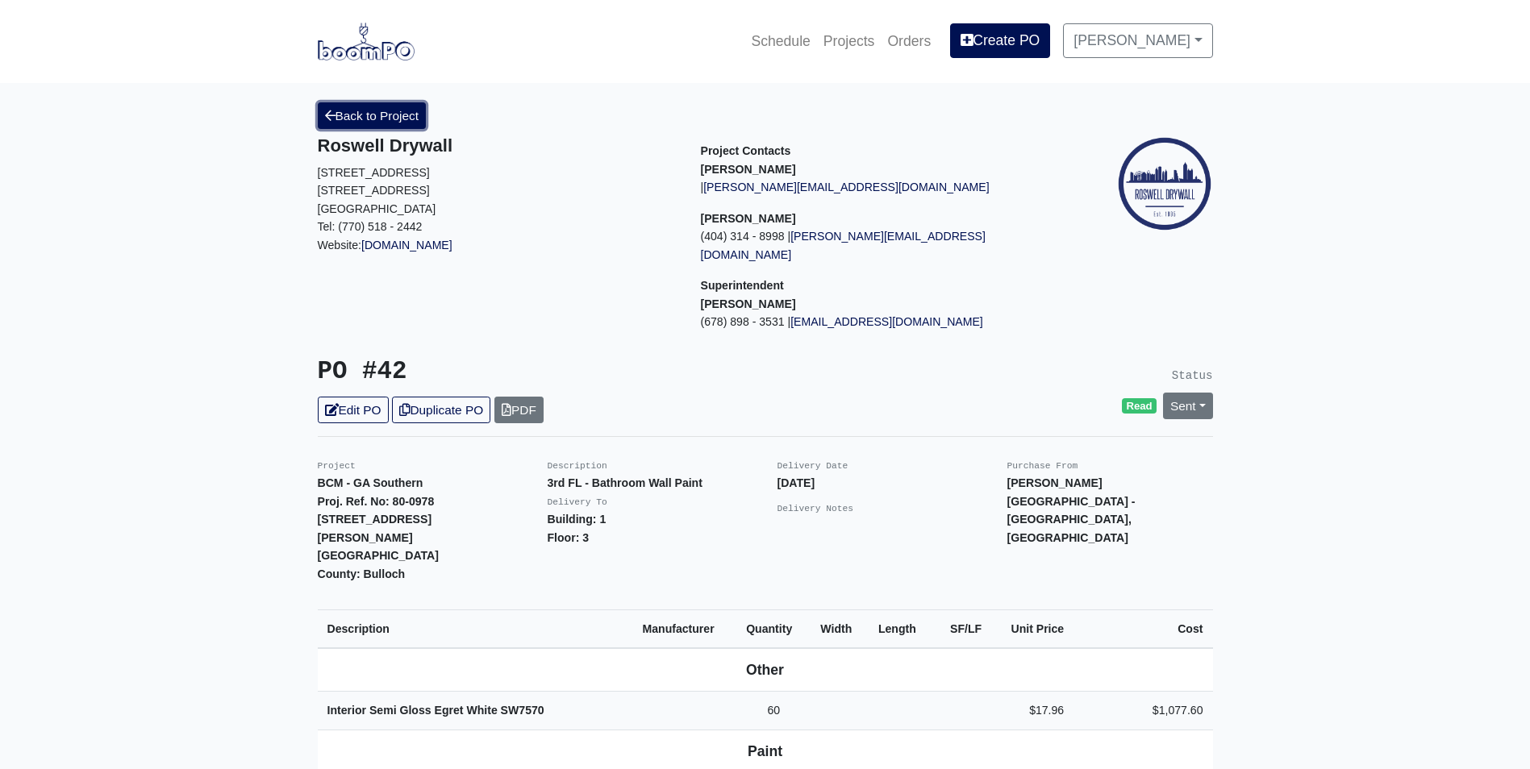
click at [370, 115] on link "Back to Project" at bounding box center [372, 115] width 109 height 27
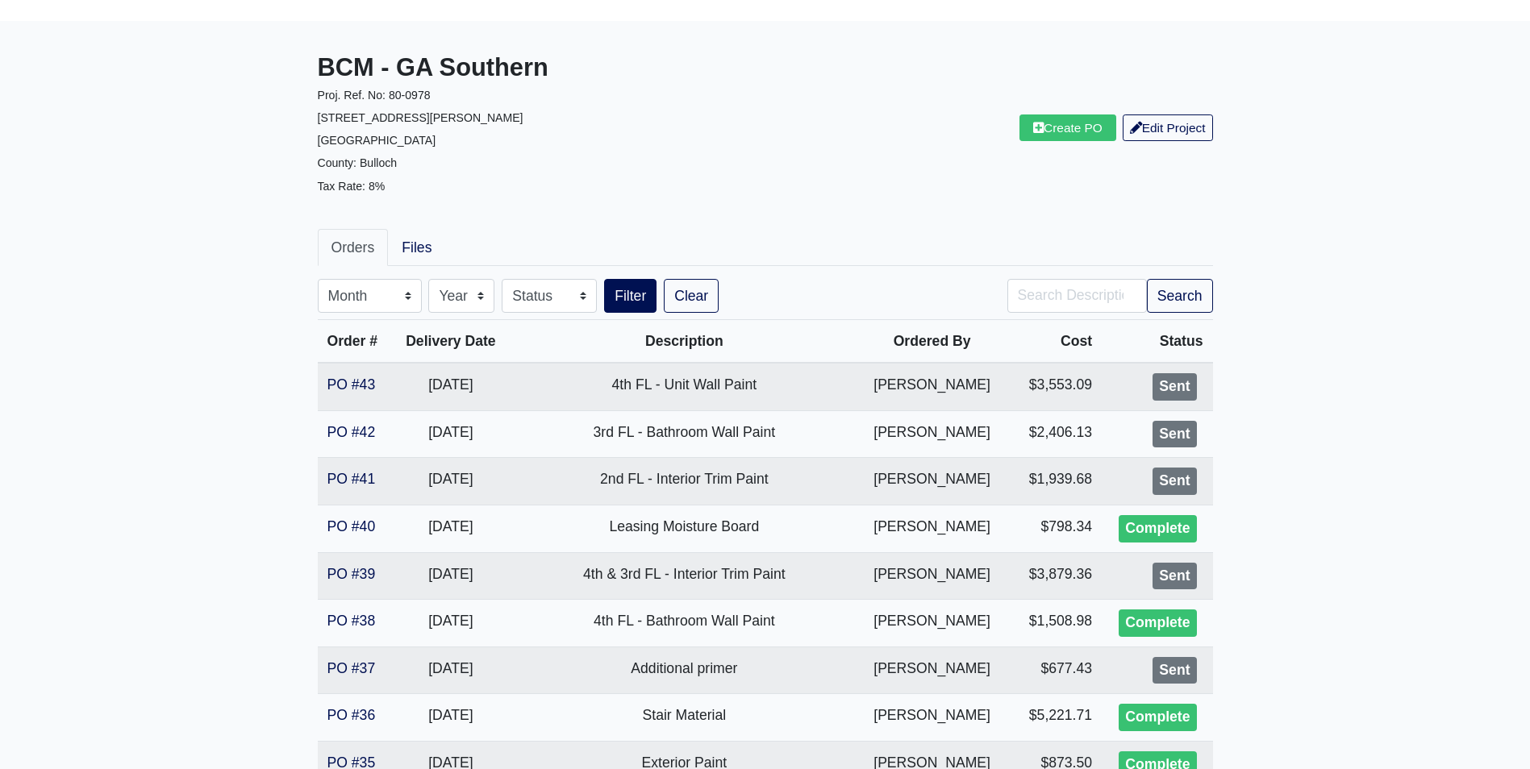
scroll to position [81, 0]
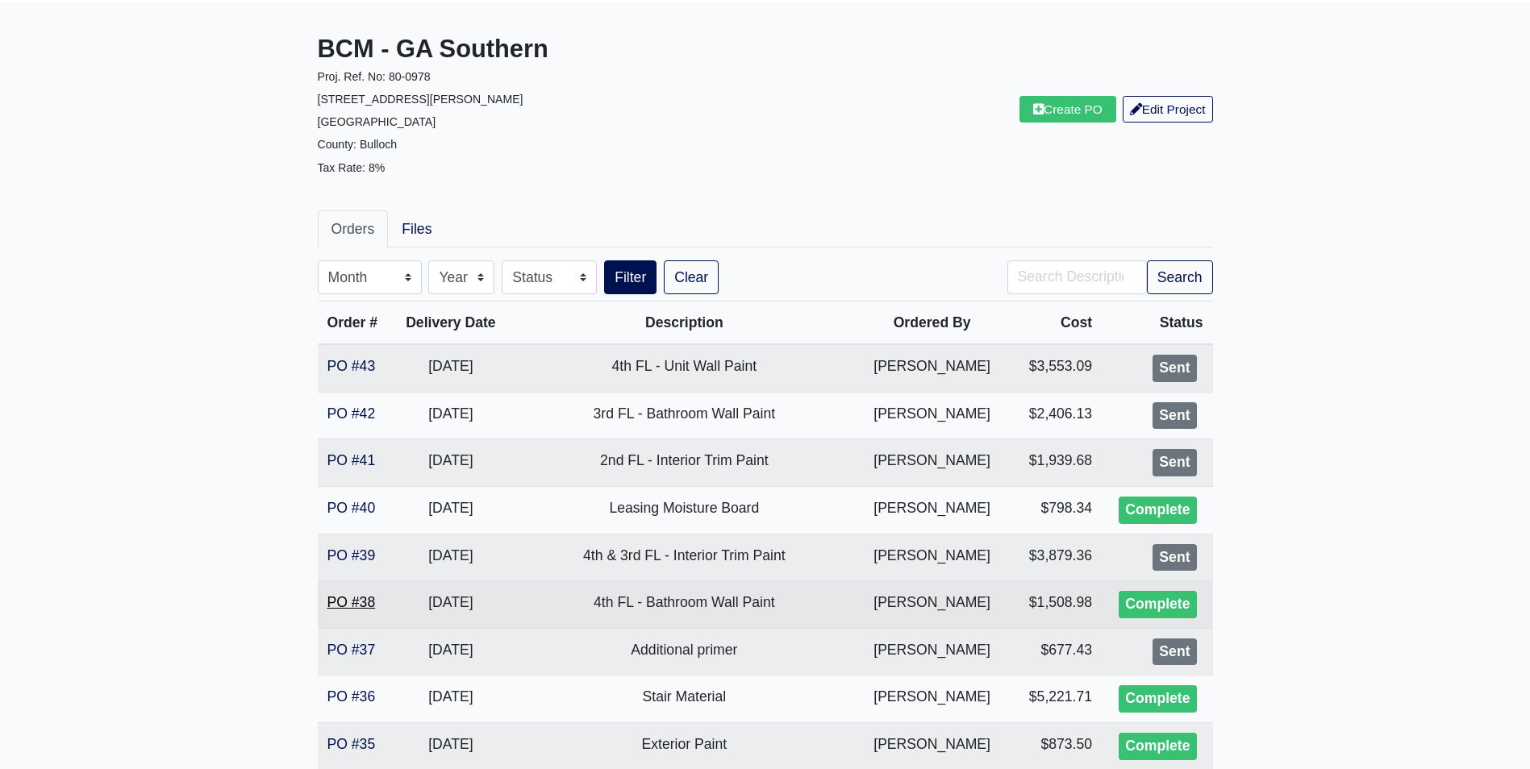
click at [363, 604] on link "PO #38" at bounding box center [351, 602] width 48 height 16
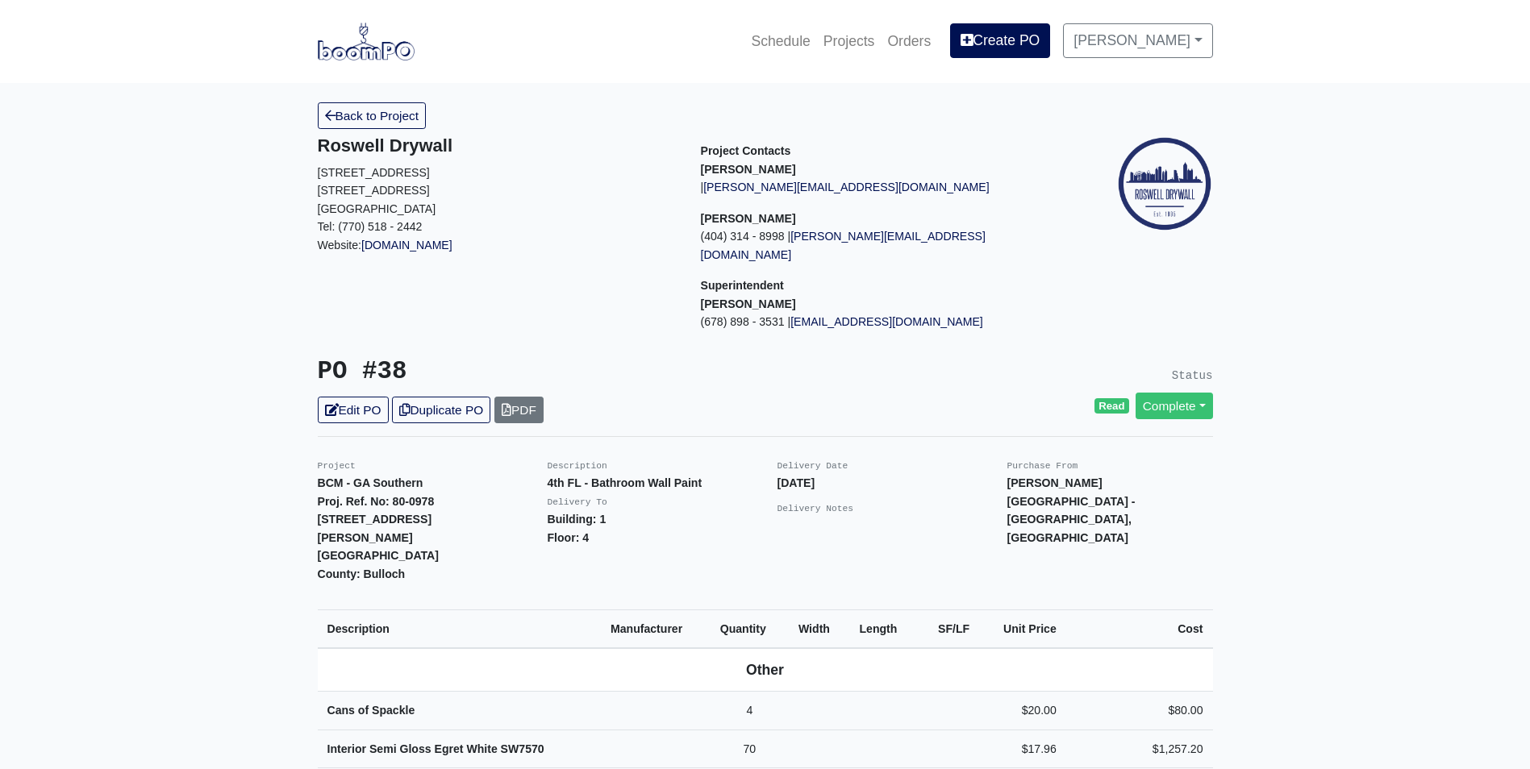
click at [372, 119] on link "Back to Project" at bounding box center [372, 115] width 109 height 27
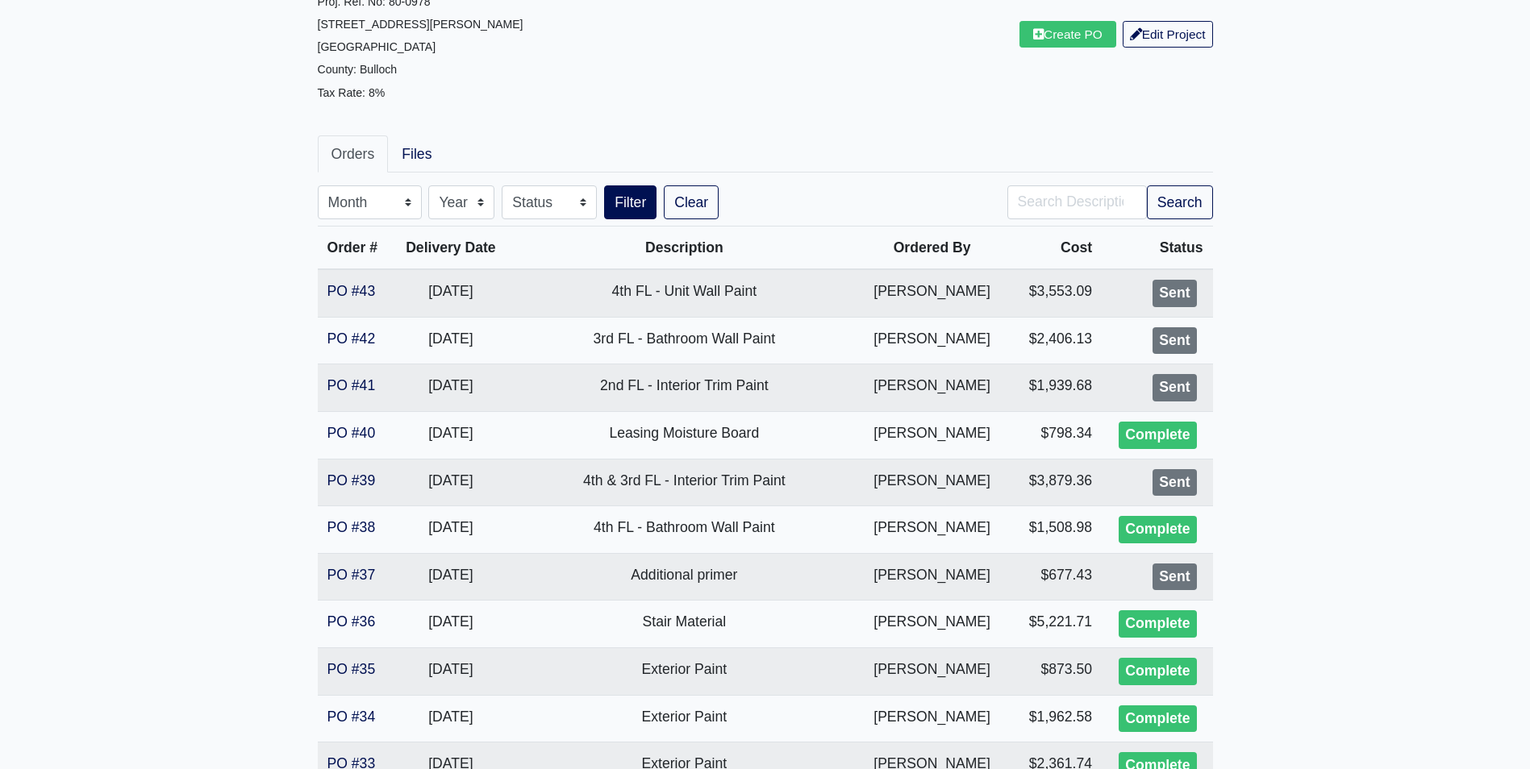
scroll to position [161, 0]
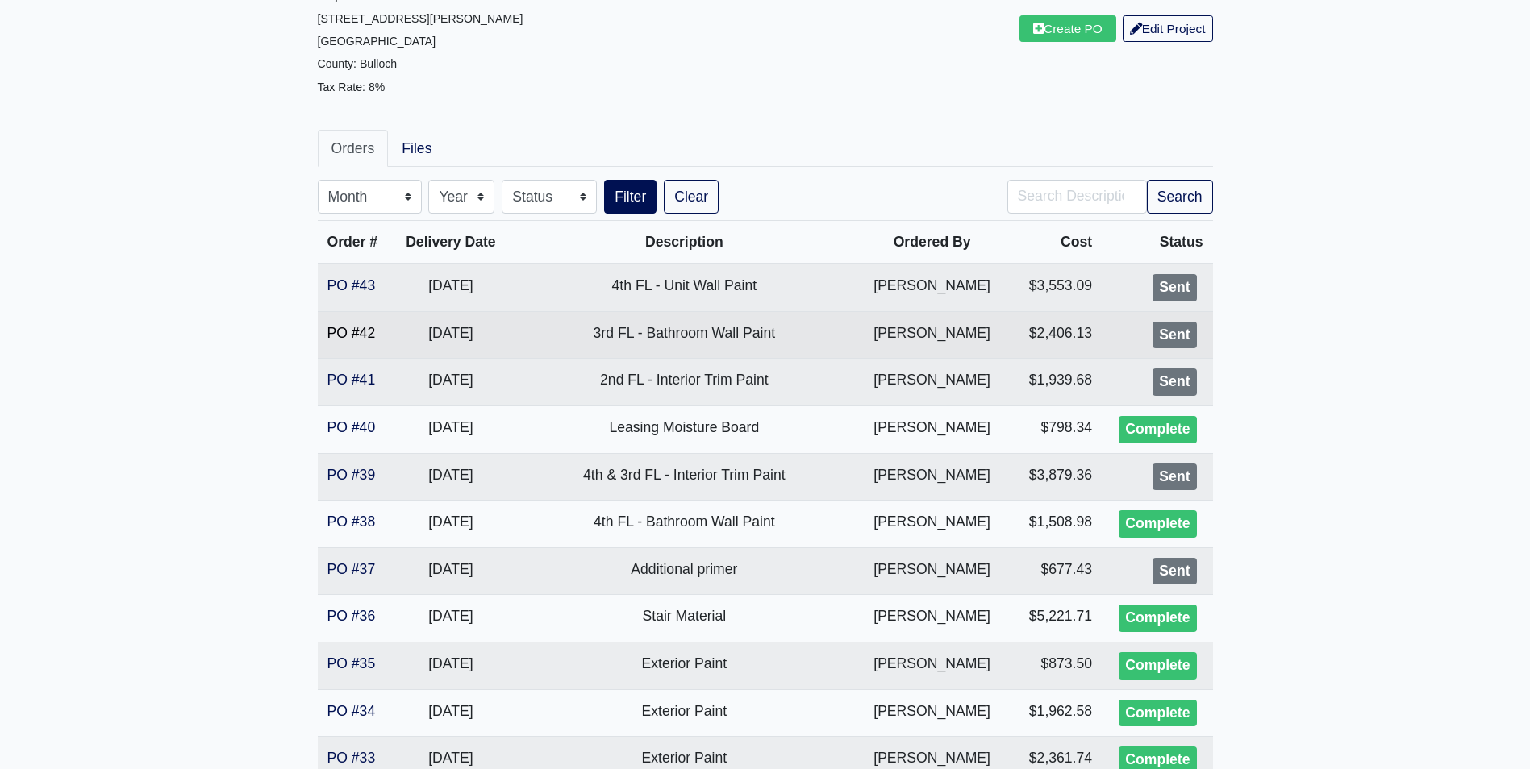
click at [362, 329] on link "PO #42" at bounding box center [351, 333] width 48 height 16
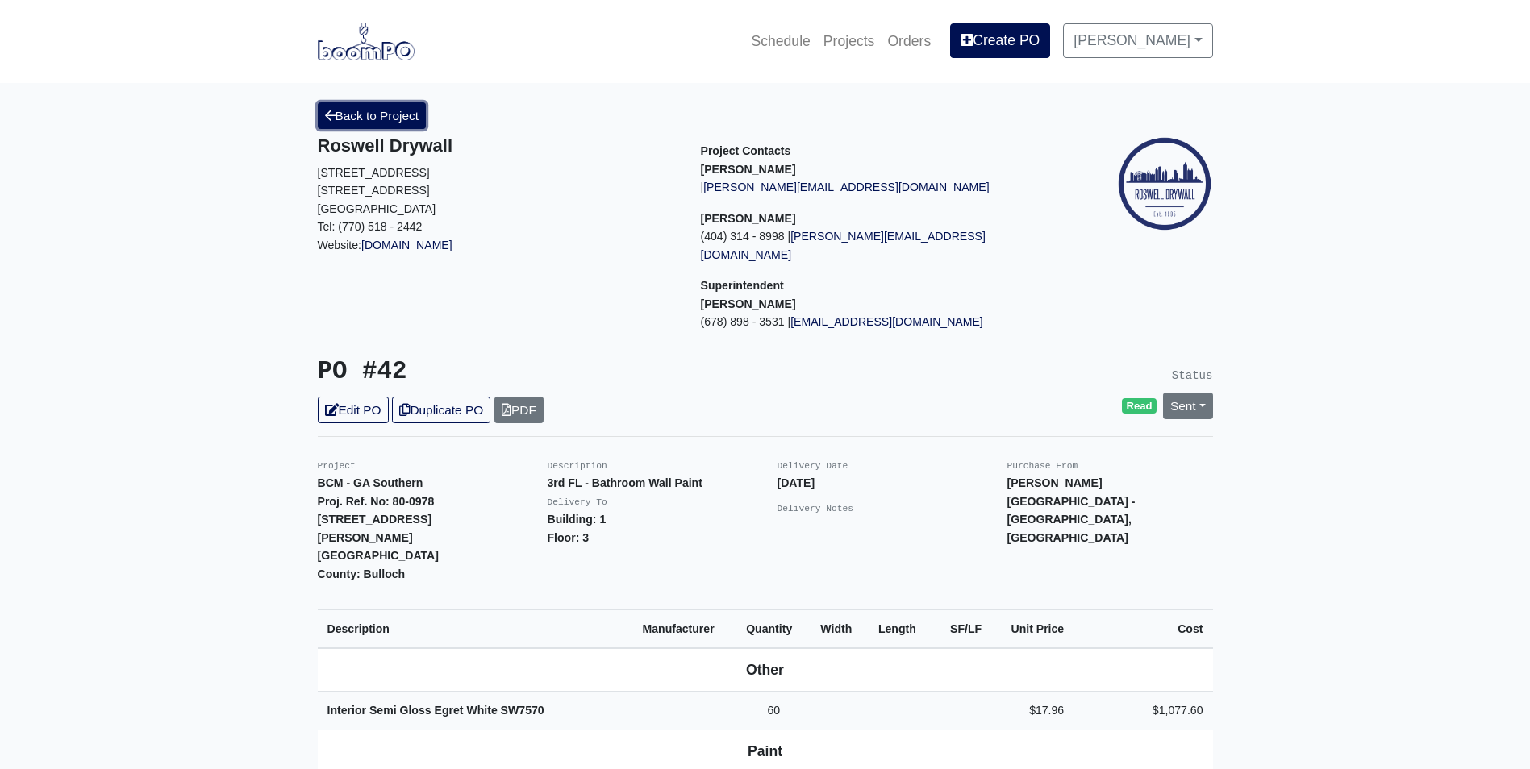
click at [346, 113] on link "Back to Project" at bounding box center [372, 115] width 109 height 27
